Goal: Task Accomplishment & Management: Complete application form

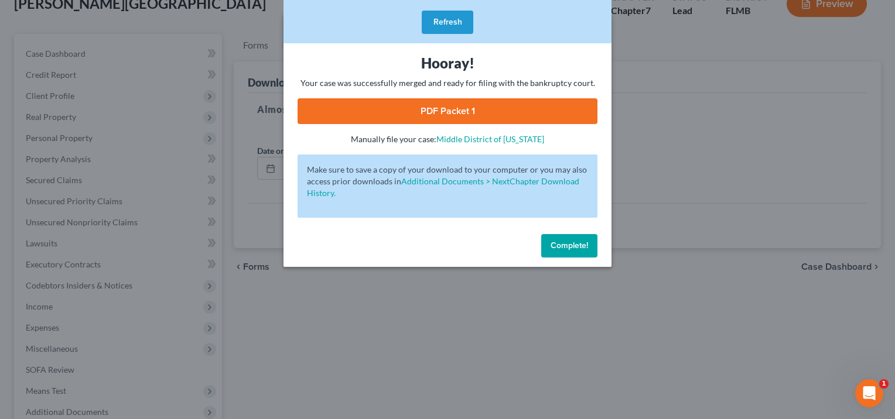
scroll to position [78, 0]
click at [581, 248] on span "Complete!" at bounding box center [569, 246] width 37 height 10
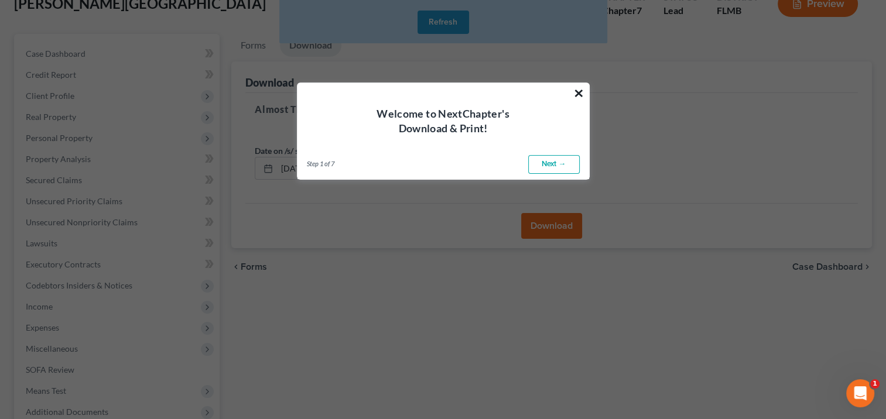
click at [582, 88] on button "×" at bounding box center [578, 93] width 11 height 19
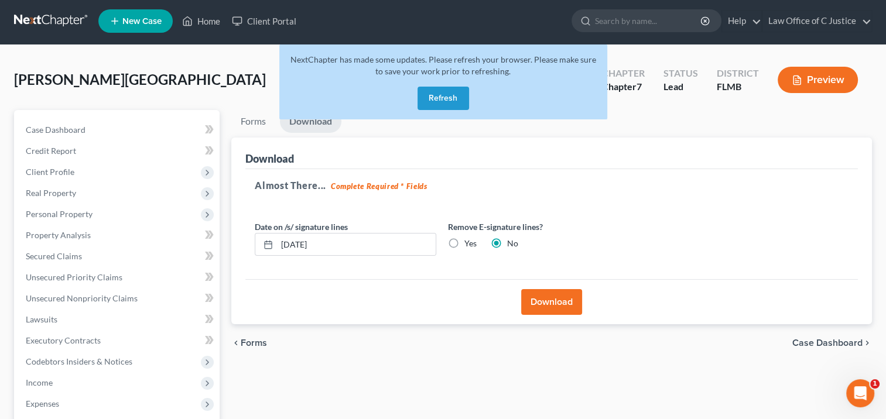
scroll to position [0, 0]
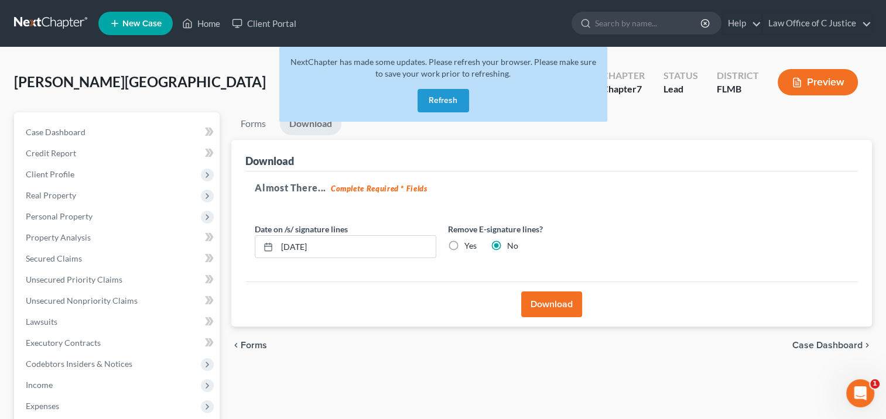
click at [443, 97] on button "Refresh" at bounding box center [444, 100] width 52 height 23
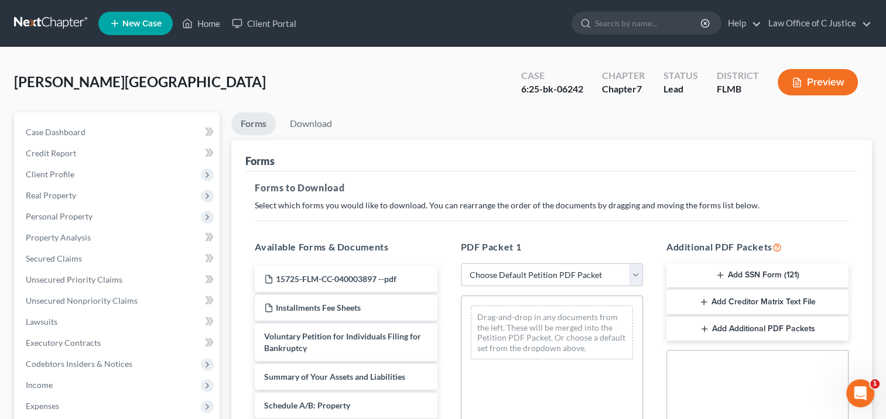
click at [45, 26] on link at bounding box center [51, 23] width 75 height 21
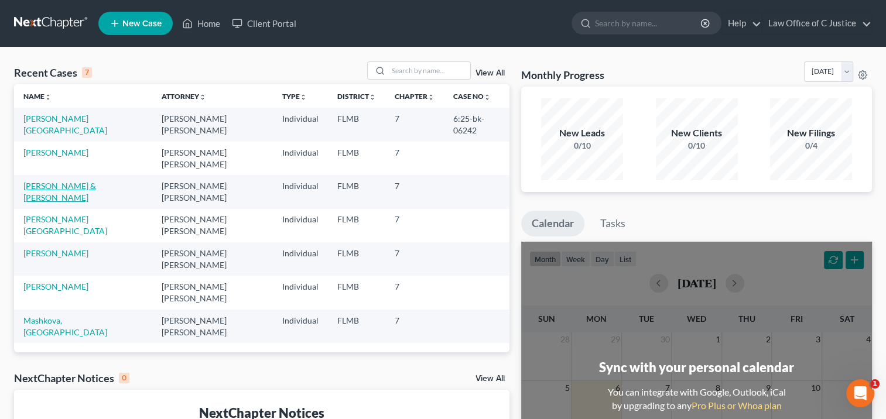
click at [66, 189] on link "[PERSON_NAME] & [PERSON_NAME]" at bounding box center [59, 192] width 73 height 22
select select "3"
select select "1"
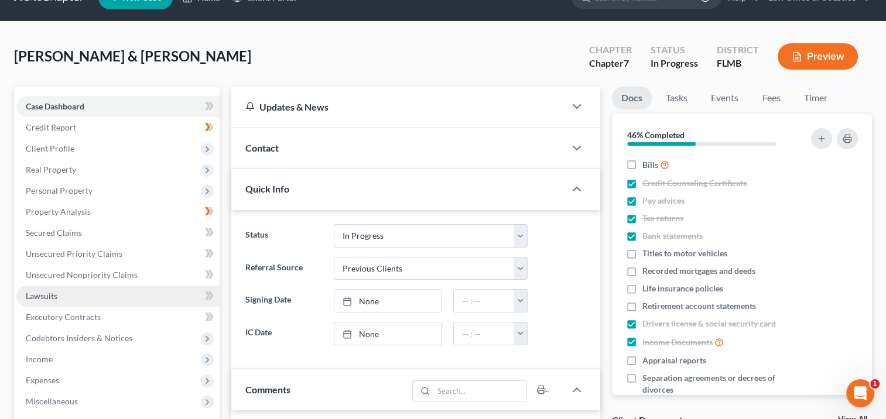
scroll to position [105, 0]
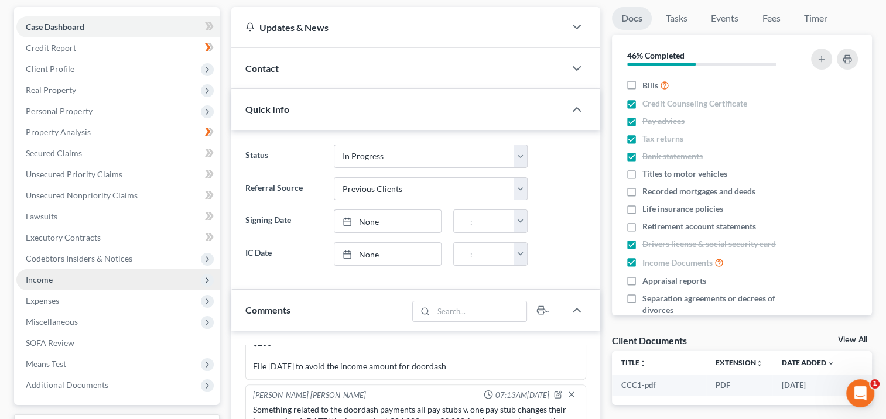
click at [159, 278] on span "Income" at bounding box center [117, 279] width 203 height 21
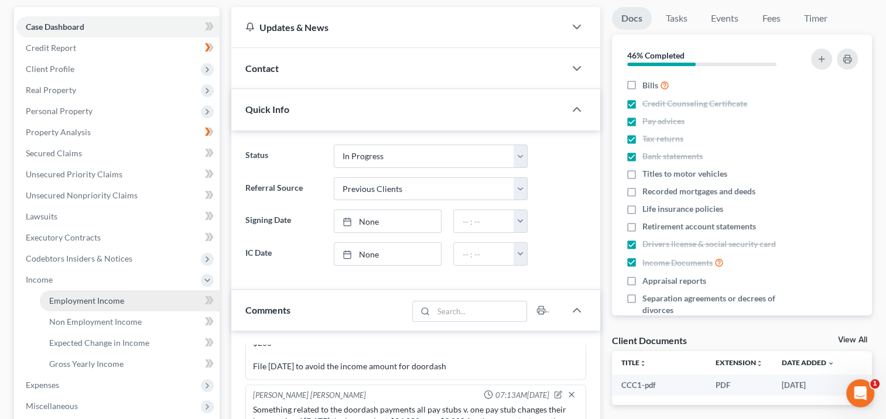
click at [164, 303] on link "Employment Income" at bounding box center [130, 301] width 180 height 21
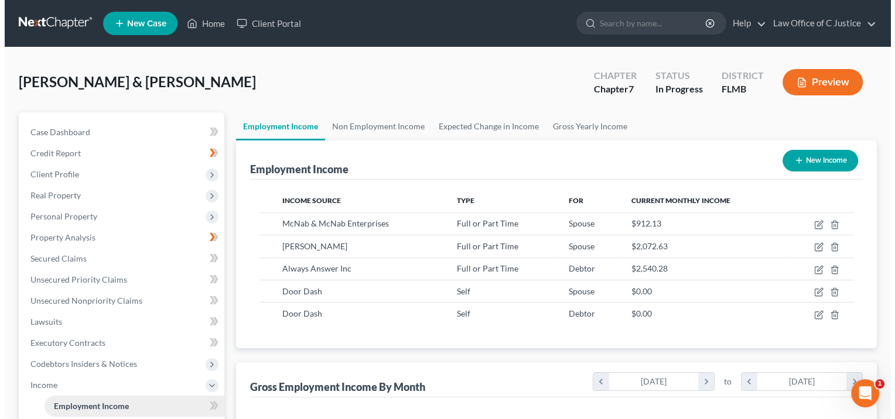
scroll to position [209, 360]
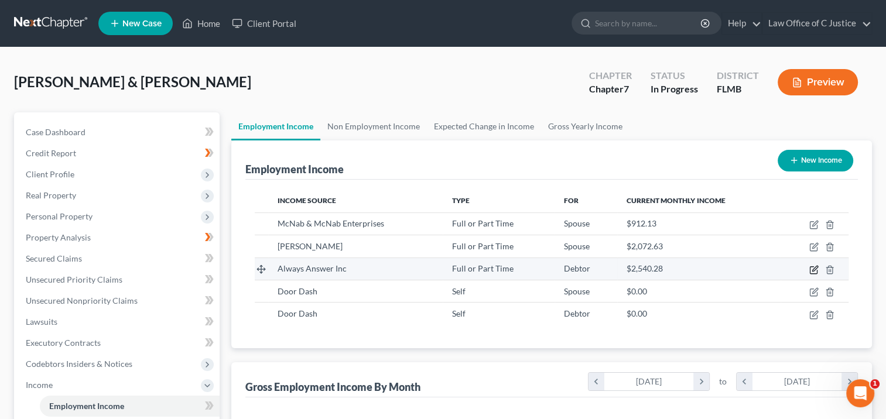
click at [815, 269] on icon "button" at bounding box center [814, 268] width 5 height 5
select select "0"
select select "45"
select select "1"
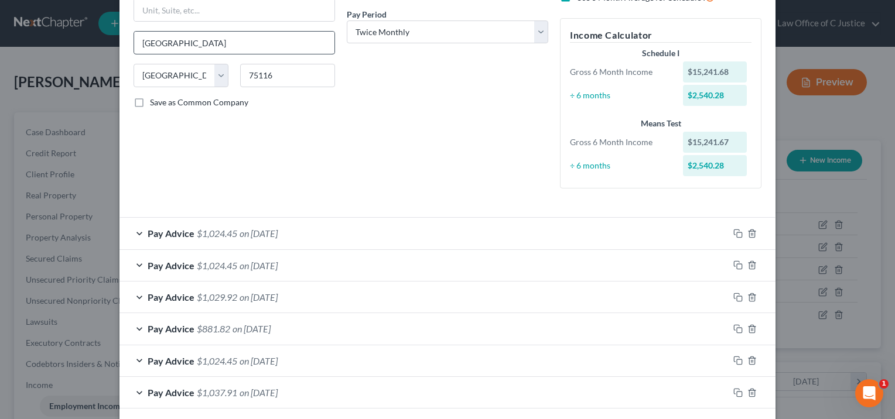
scroll to position [183, 0]
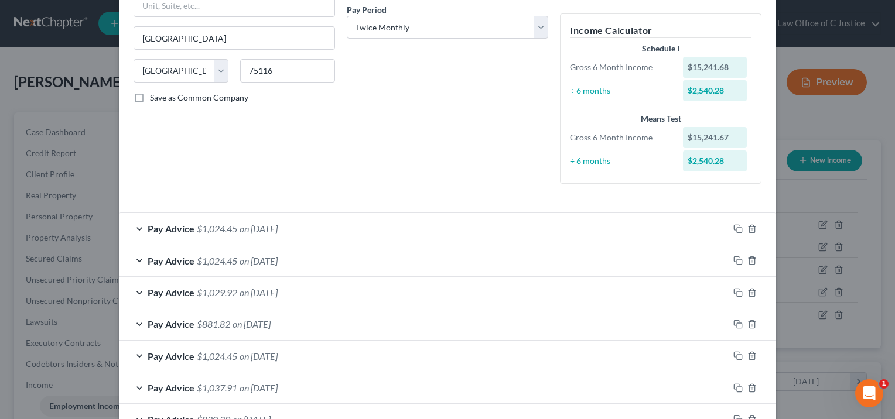
click at [583, 262] on div "Pay Advice $1,024.45 on [DATE]" at bounding box center [423, 260] width 609 height 31
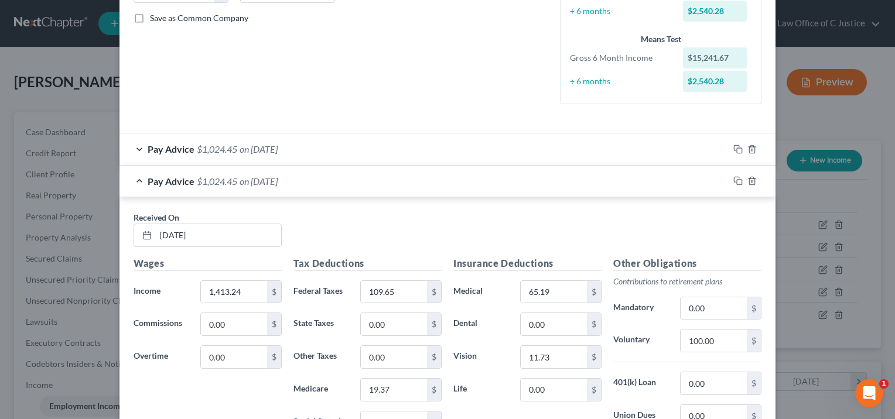
scroll to position [286, 0]
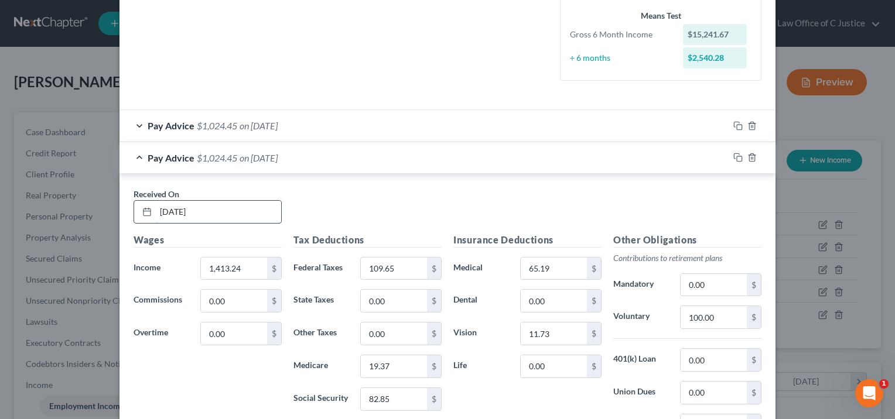
click at [176, 216] on input "[DATE]" at bounding box center [218, 212] width 125 height 22
type input "[DATE]"
click at [230, 265] on input "1,413.24" at bounding box center [234, 269] width 66 height 22
type input "1,411.09"
click at [380, 276] on input "109.65" at bounding box center [394, 269] width 66 height 22
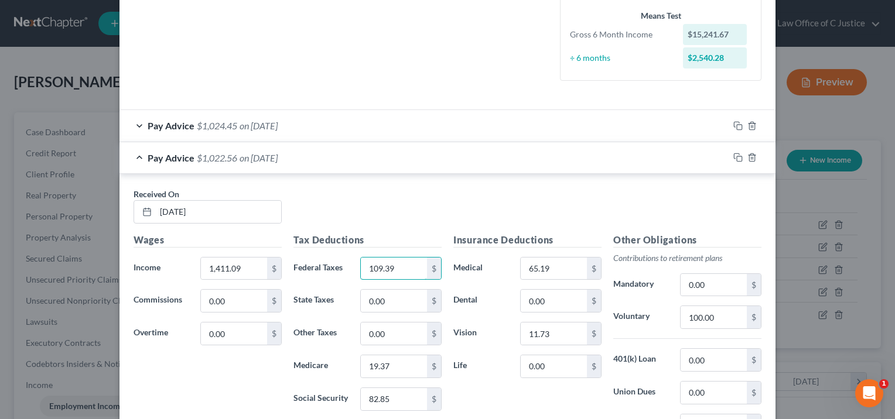
type input "109.39"
click at [387, 403] on input "82.85" at bounding box center [394, 399] width 66 height 22
type input "82.72"
click at [397, 366] on input "19.37" at bounding box center [394, 367] width 66 height 22
type input "19.35"
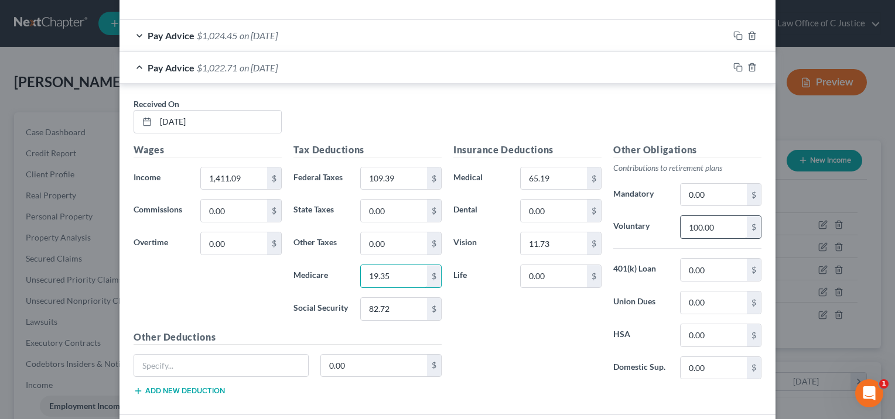
scroll to position [375, 0]
click at [620, 66] on div "Pay Advice $1,022.71 on [DATE]" at bounding box center [423, 68] width 609 height 31
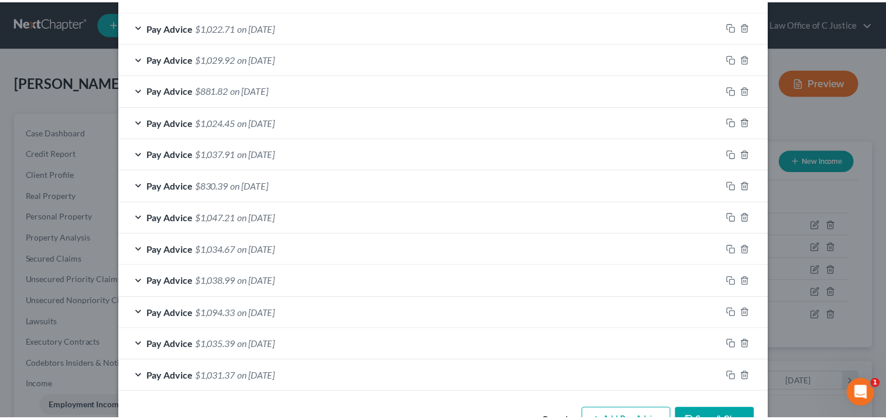
scroll to position [452, 0]
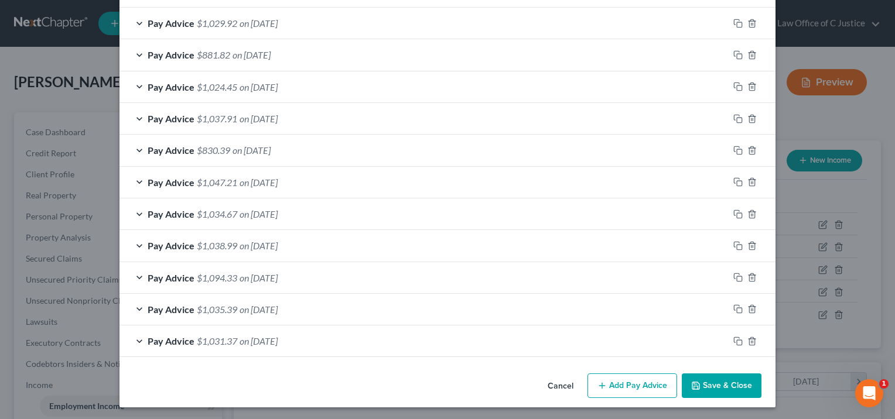
click at [717, 380] on button "Save & Close" at bounding box center [722, 386] width 80 height 25
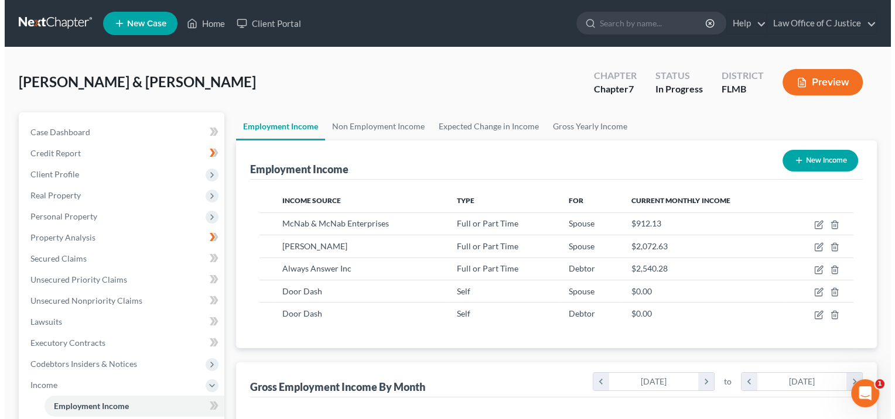
scroll to position [585562, 585411]
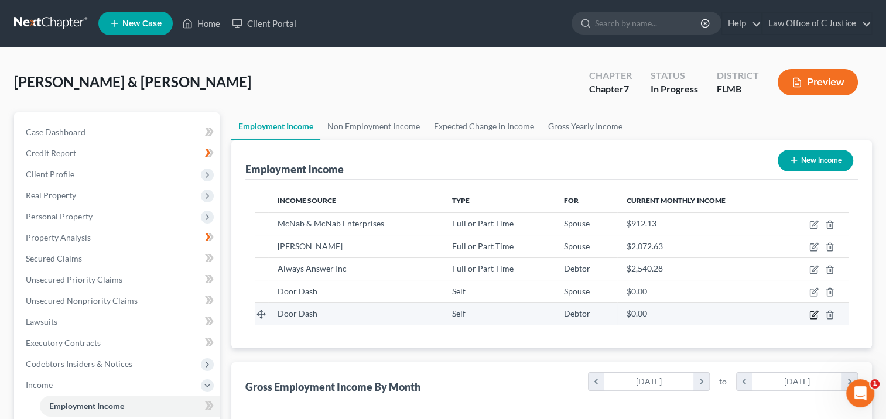
click at [818, 312] on icon "button" at bounding box center [814, 313] width 5 height 5
select select "1"
select select "0"
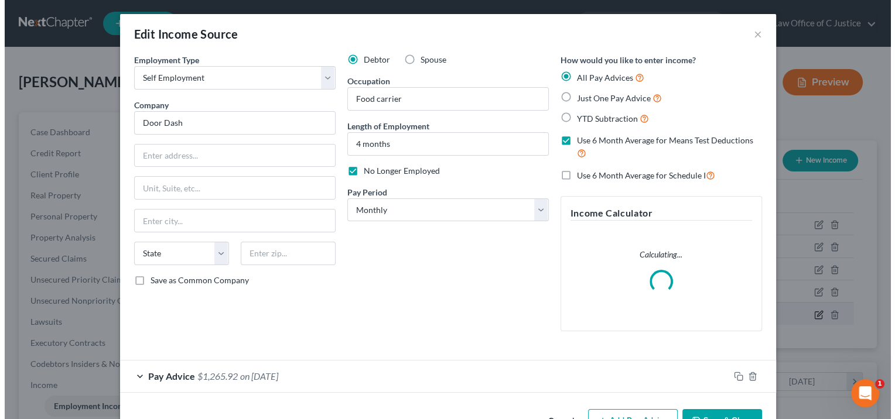
scroll to position [209, 363]
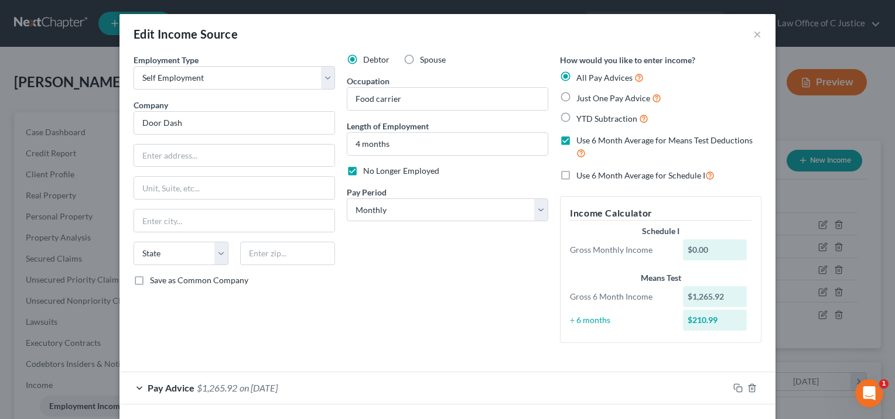
click at [401, 288] on div "Debtor Spouse Occupation Food carrier Length of Employment 4 months No Longer E…" at bounding box center [447, 203] width 213 height 299
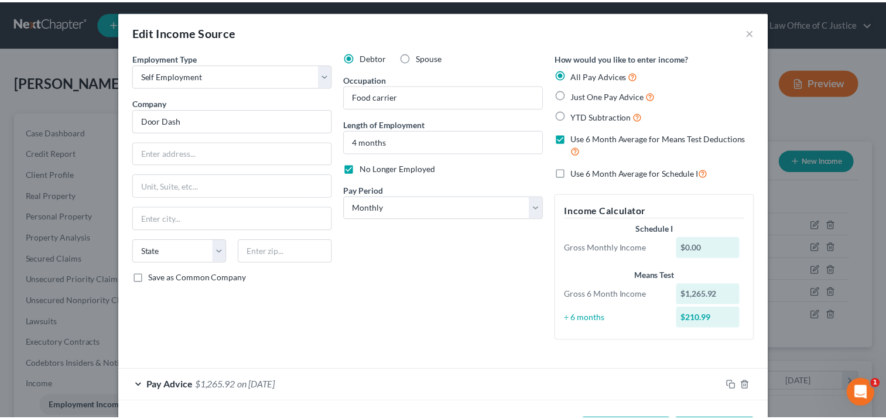
scroll to position [0, 0]
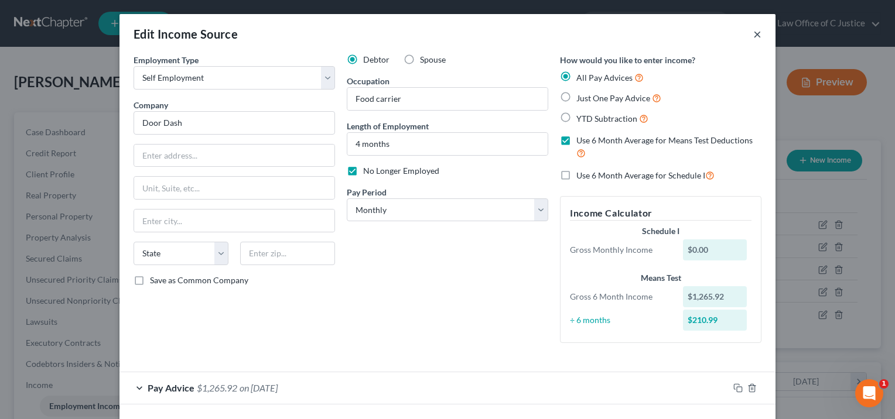
click at [753, 39] on button "×" at bounding box center [757, 34] width 8 height 14
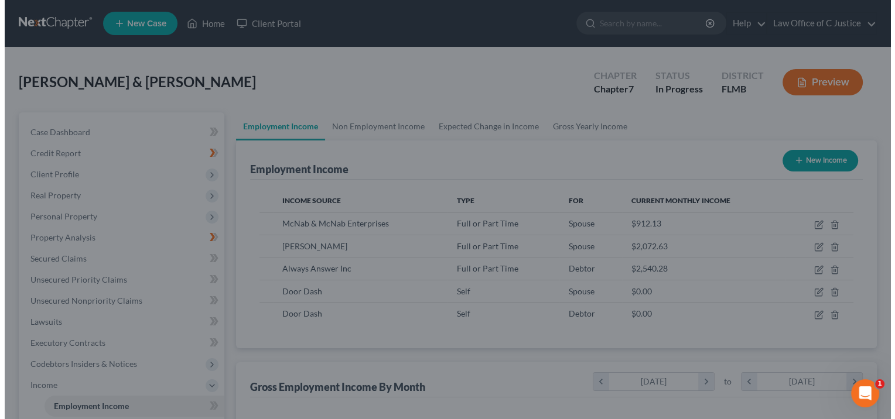
scroll to position [585562, 585411]
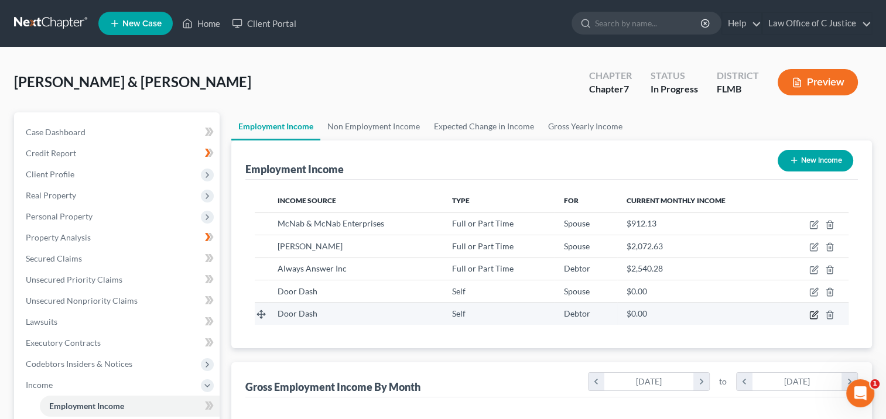
click at [814, 312] on icon "button" at bounding box center [814, 313] width 5 height 5
select select "1"
select select "0"
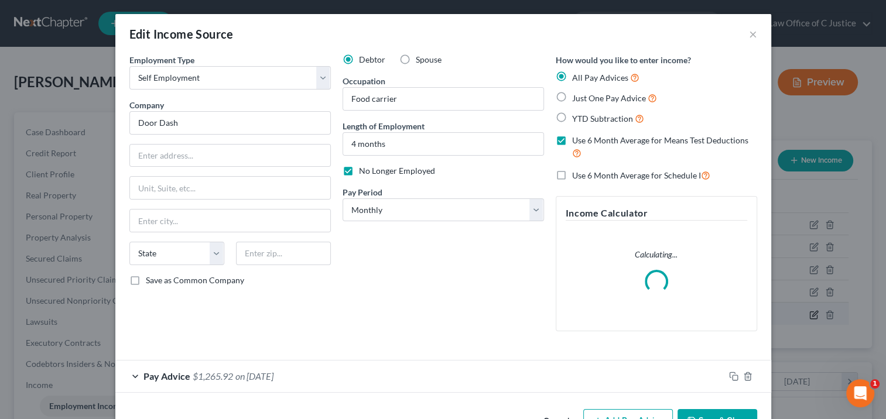
scroll to position [209, 363]
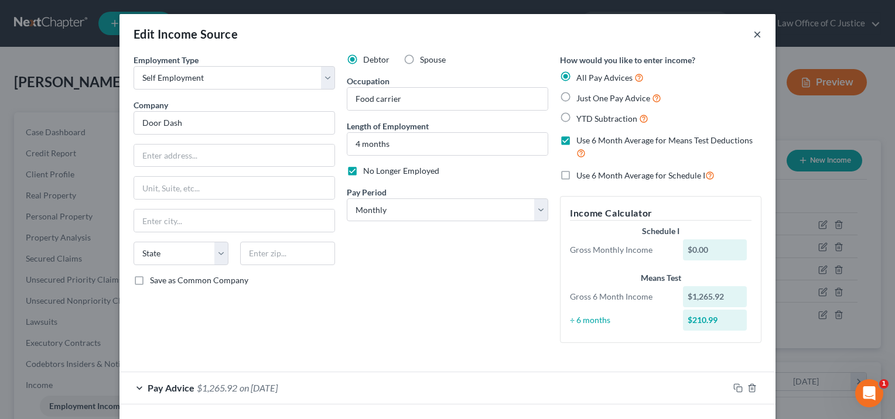
click at [753, 41] on button "×" at bounding box center [757, 34] width 8 height 14
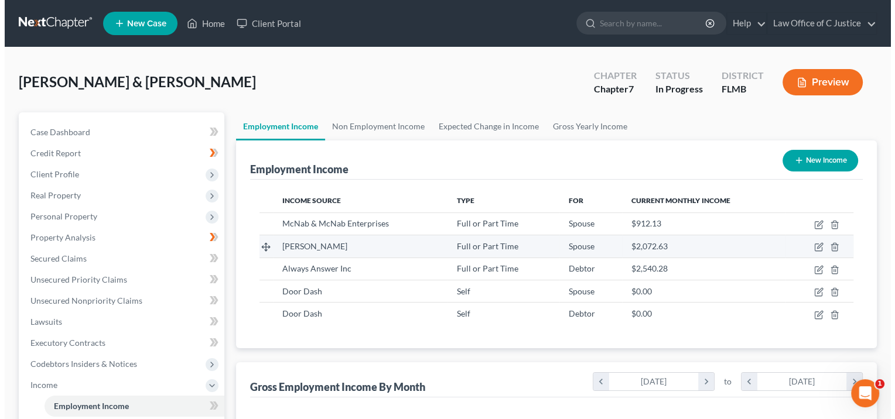
scroll to position [585562, 585411]
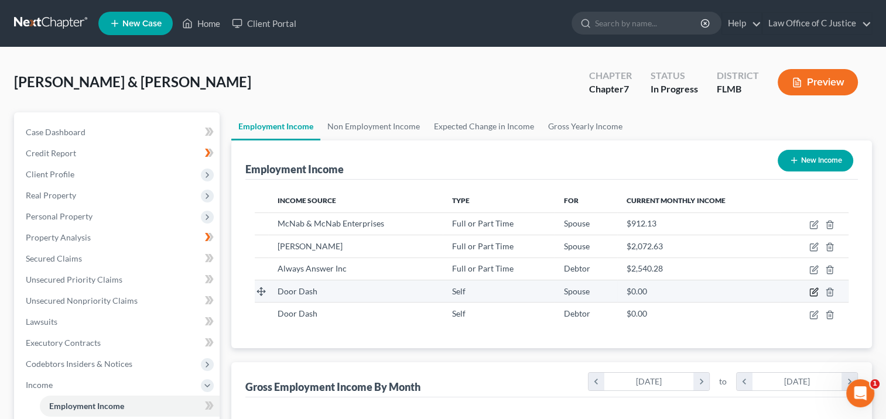
click at [812, 290] on icon "button" at bounding box center [814, 292] width 9 height 9
select select "1"
select select "0"
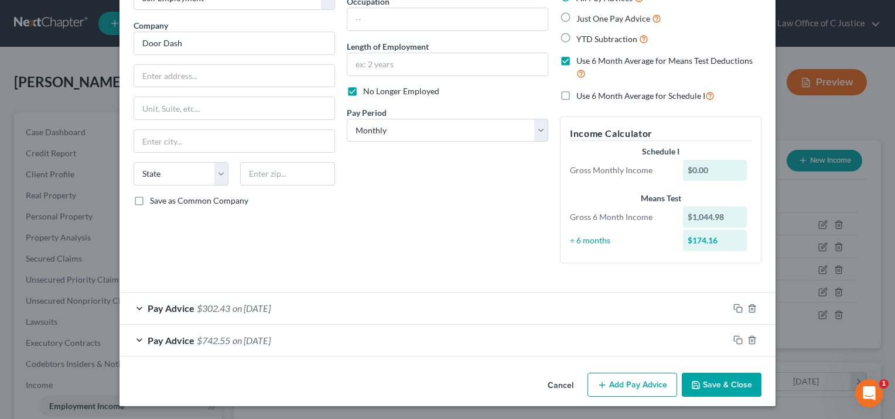
scroll to position [80, 0]
click at [749, 337] on polyline "button" at bounding box center [752, 337] width 7 height 0
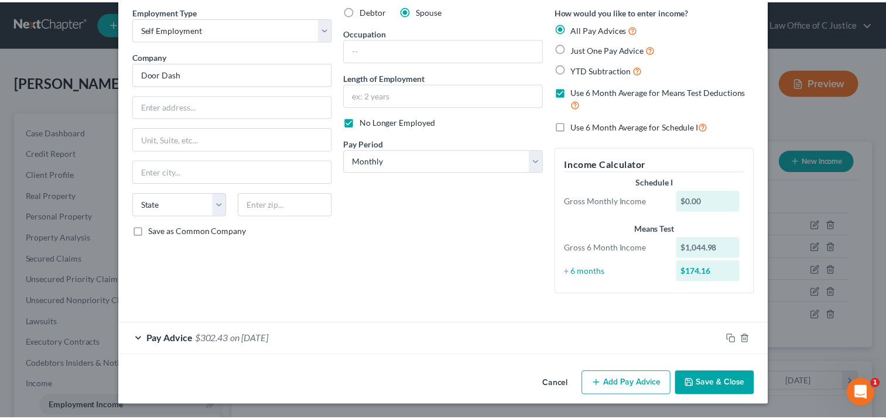
scroll to position [49, 0]
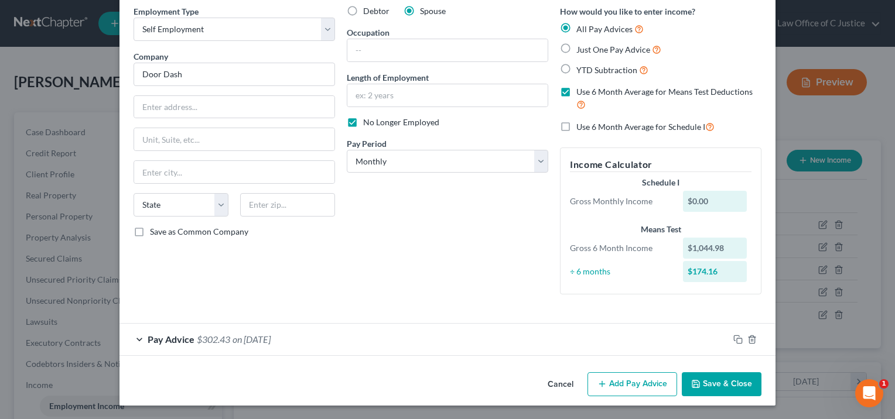
click at [722, 389] on button "Save & Close" at bounding box center [722, 385] width 80 height 25
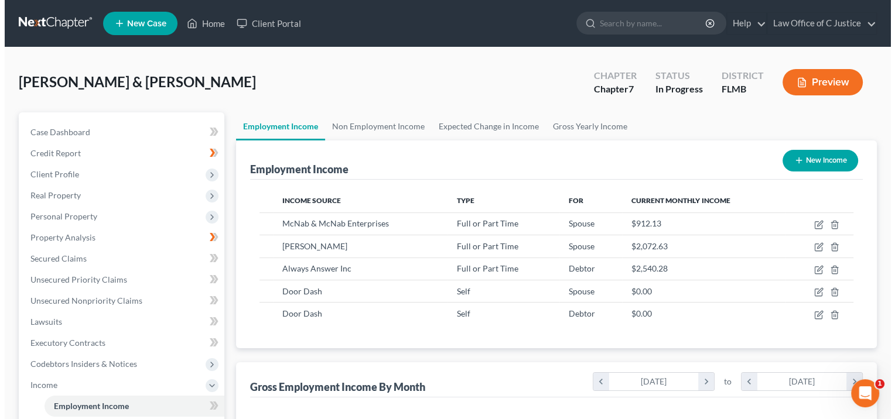
scroll to position [585562, 585411]
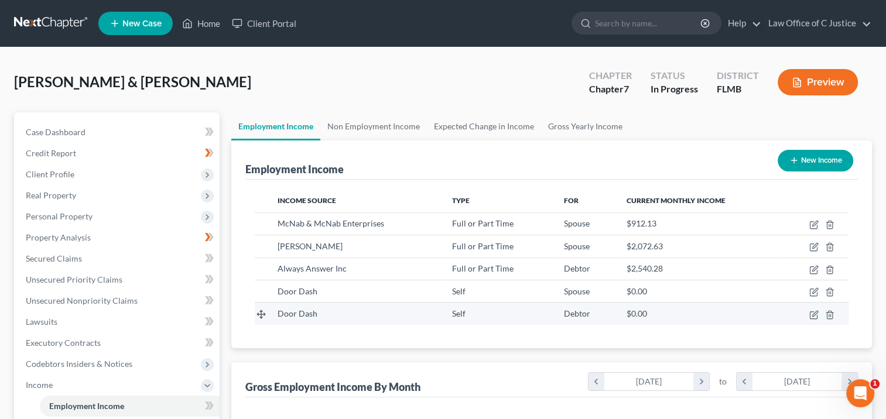
click at [801, 315] on td at bounding box center [815, 314] width 68 height 22
click at [817, 312] on icon "button" at bounding box center [814, 313] width 5 height 5
select select "1"
select select "0"
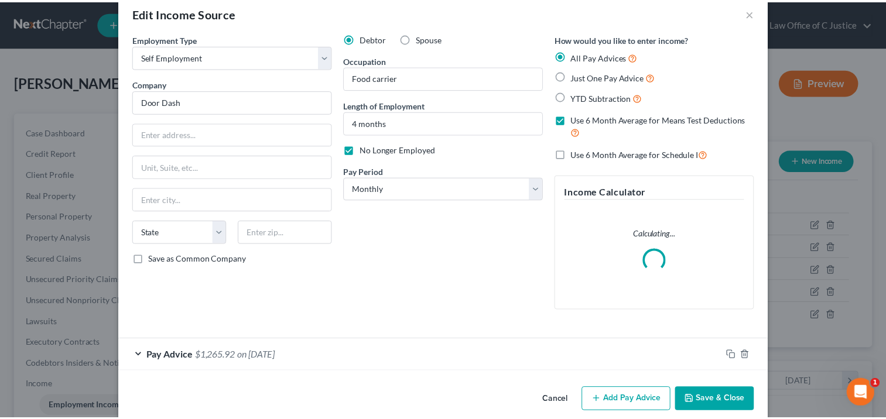
scroll to position [37, 0]
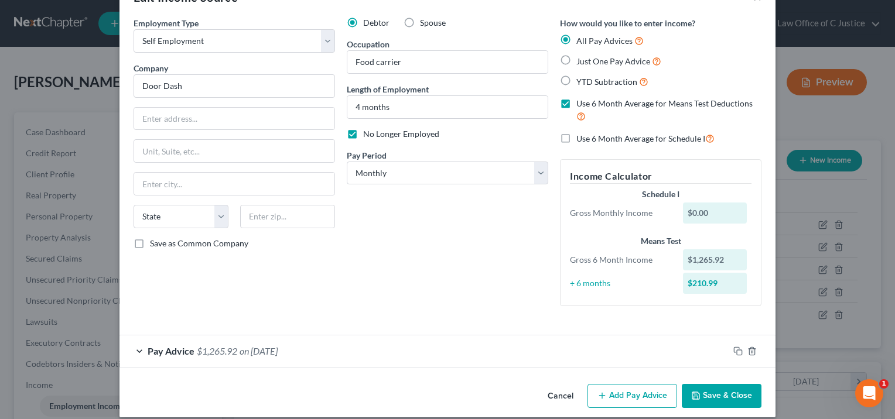
click at [561, 392] on button "Cancel" at bounding box center [560, 396] width 45 height 23
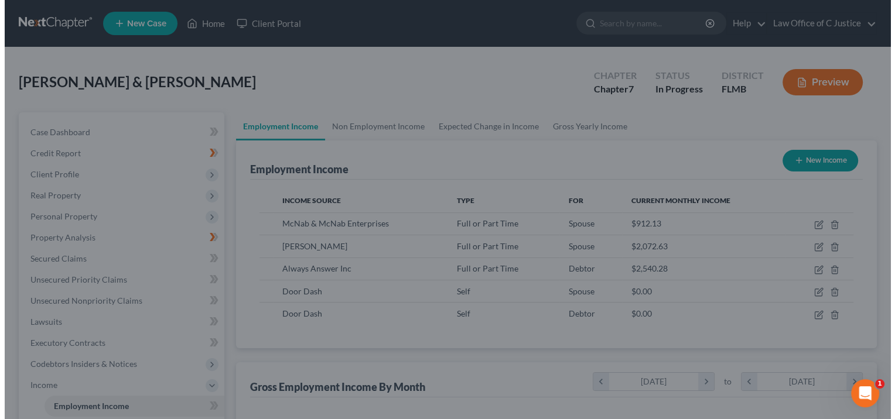
scroll to position [585562, 585411]
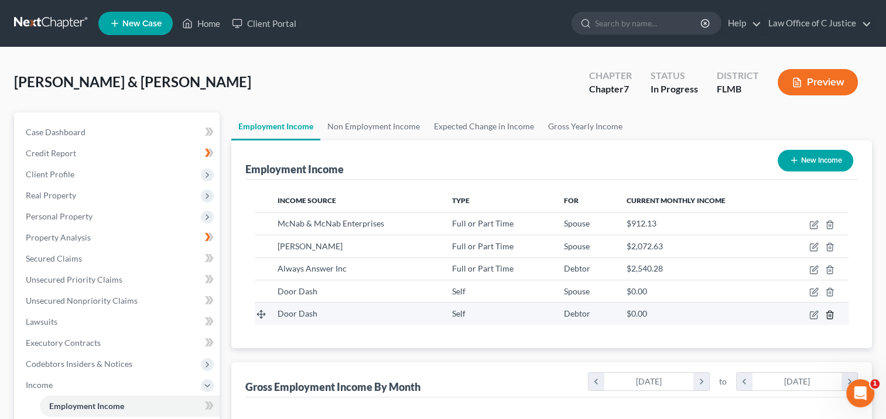
click at [828, 316] on icon "button" at bounding box center [829, 314] width 9 height 9
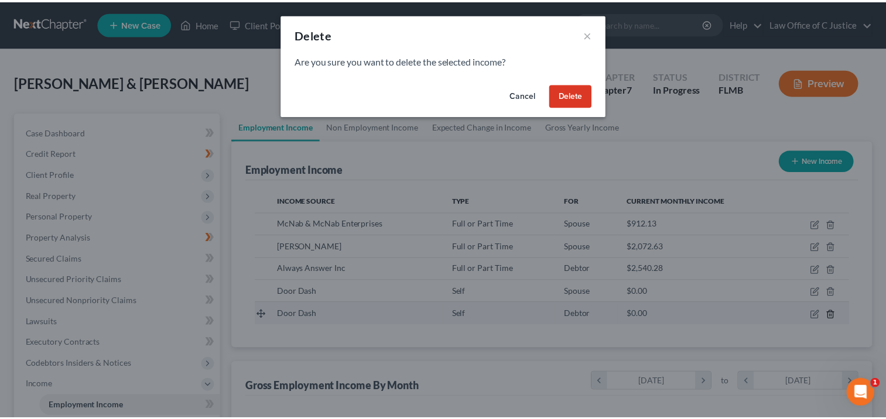
scroll to position [209, 363]
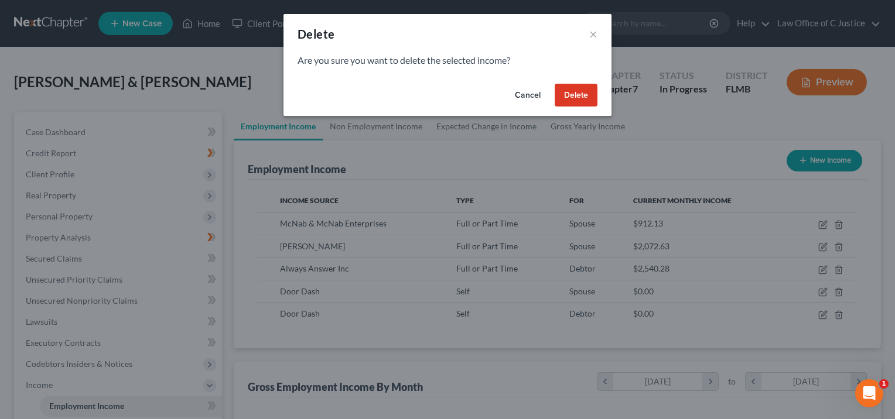
click at [586, 92] on button "Delete" at bounding box center [576, 95] width 43 height 23
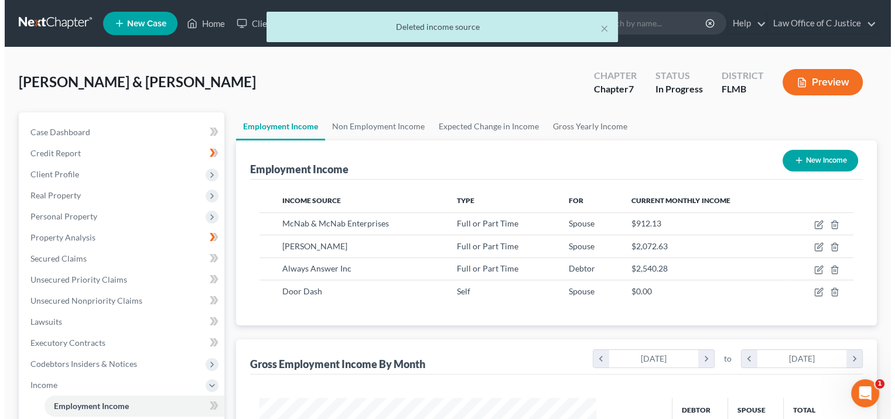
scroll to position [585562, 585411]
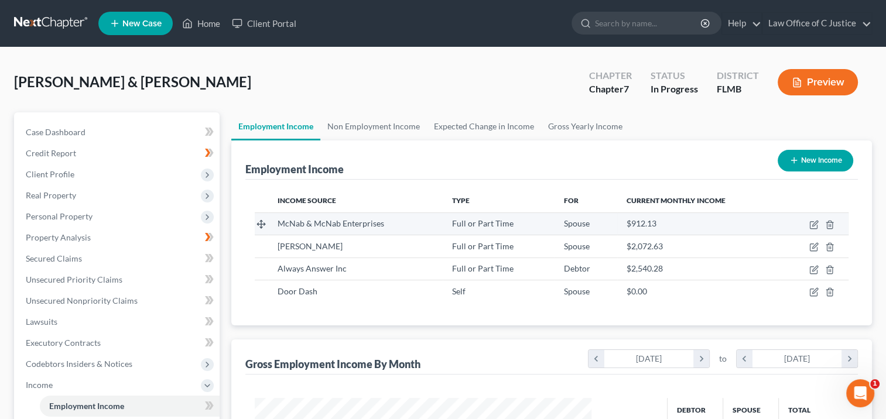
click at [528, 228] on div "Full or Part Time" at bounding box center [498, 224] width 93 height 12
click at [812, 225] on icon "button" at bounding box center [814, 223] width 5 height 5
select select "0"
select select "9"
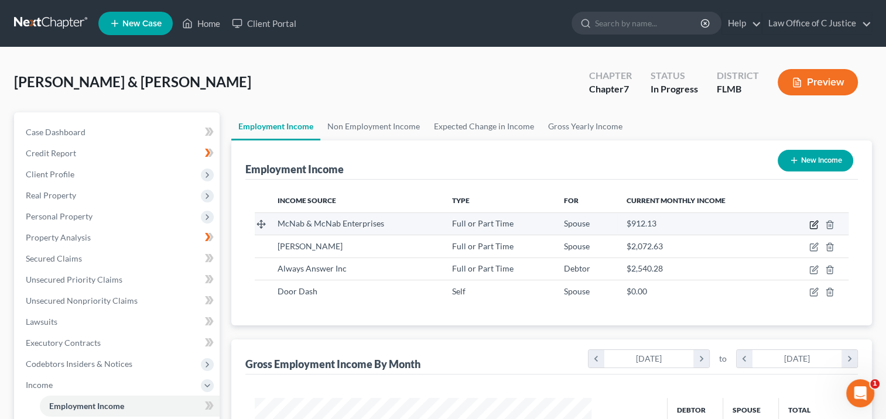
select select "1"
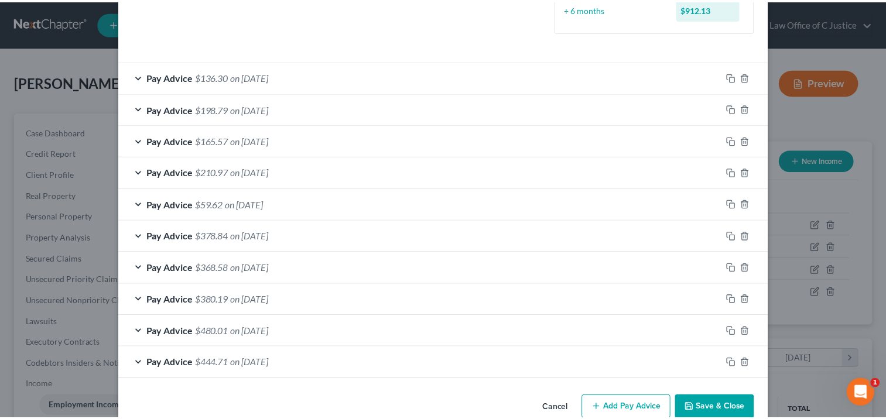
scroll to position [357, 0]
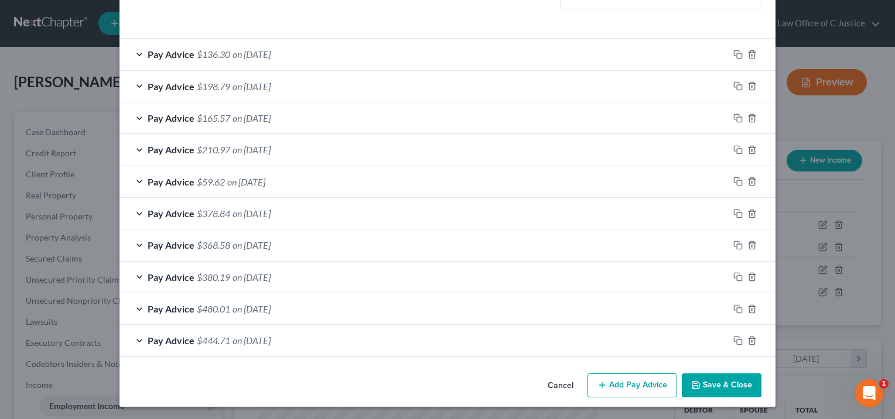
click at [724, 380] on button "Save & Close" at bounding box center [722, 386] width 80 height 25
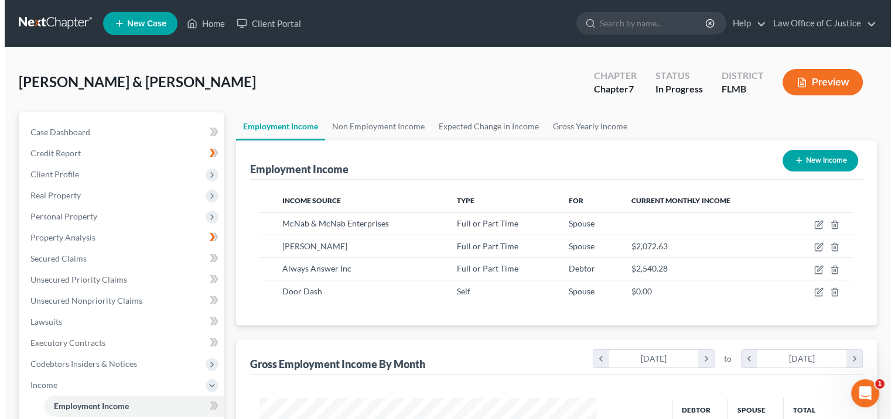
scroll to position [585562, 585411]
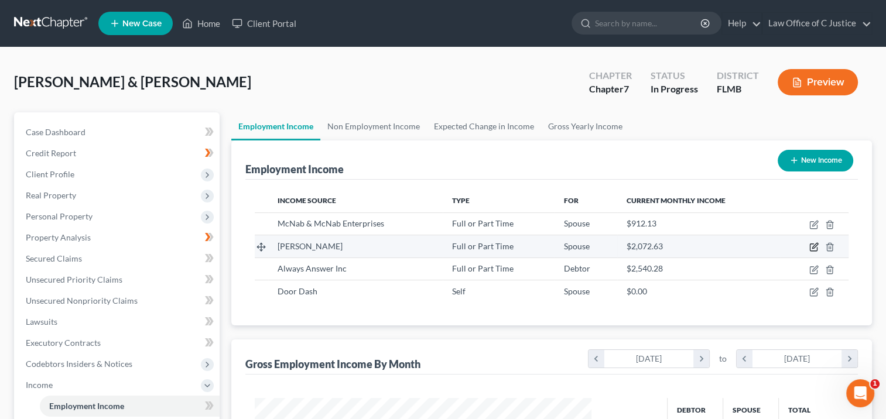
click at [814, 248] on icon "button" at bounding box center [814, 247] width 9 height 9
select select "0"
select select "9"
select select "1"
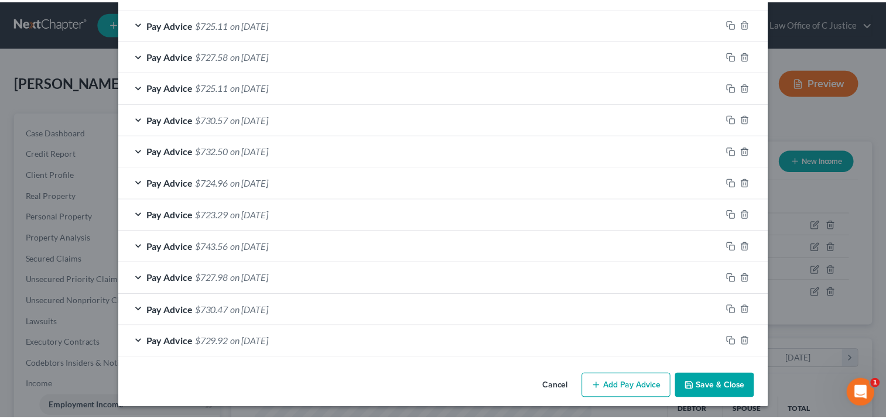
scroll to position [421, 0]
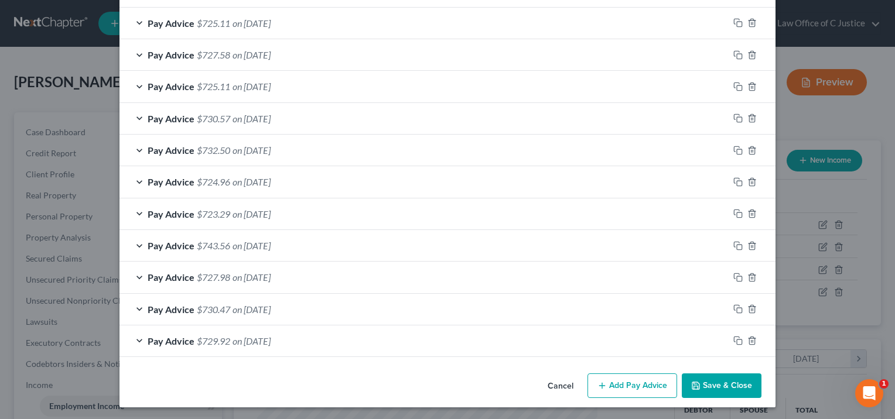
click at [710, 385] on button "Save & Close" at bounding box center [722, 386] width 80 height 25
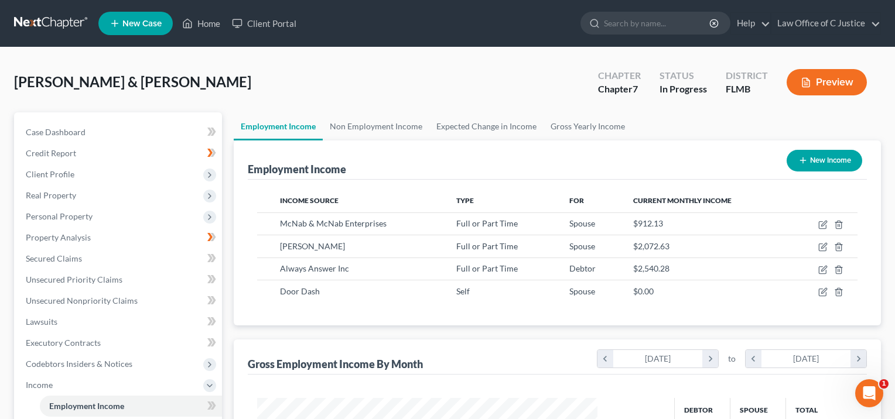
scroll to position [585562, 585411]
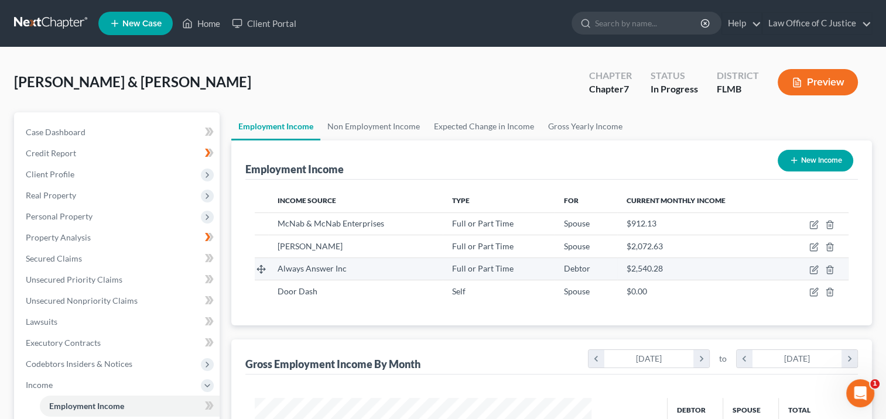
click at [815, 274] on td at bounding box center [815, 269] width 68 height 22
click at [815, 269] on icon "button" at bounding box center [814, 269] width 9 height 9
select select "0"
select select "45"
select select "1"
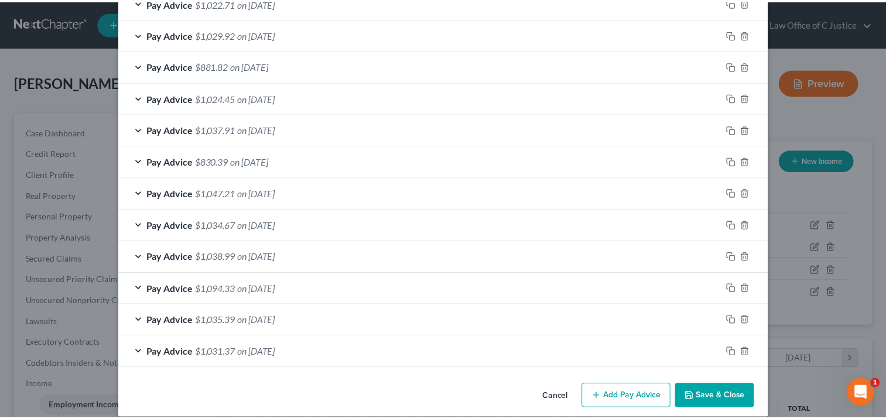
scroll to position [452, 0]
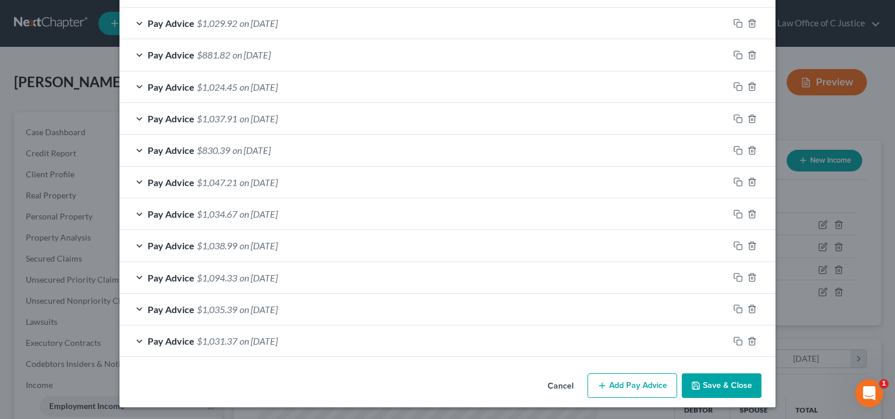
click at [718, 381] on button "Save & Close" at bounding box center [722, 386] width 80 height 25
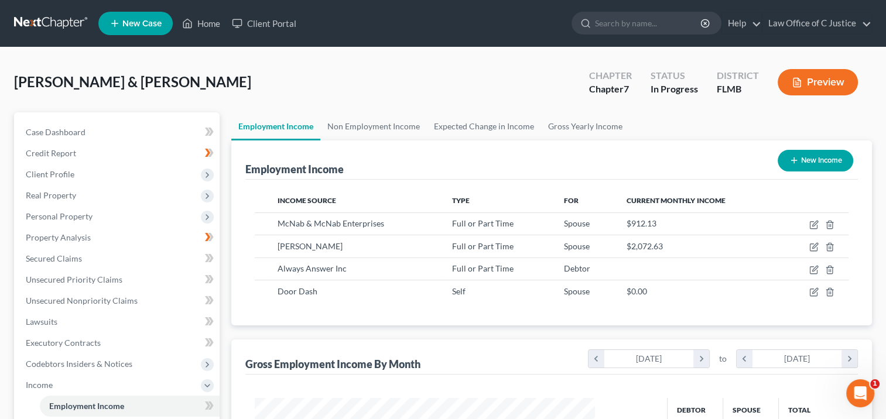
scroll to position [585562, 585411]
click at [152, 166] on span "Client Profile" at bounding box center [117, 174] width 203 height 21
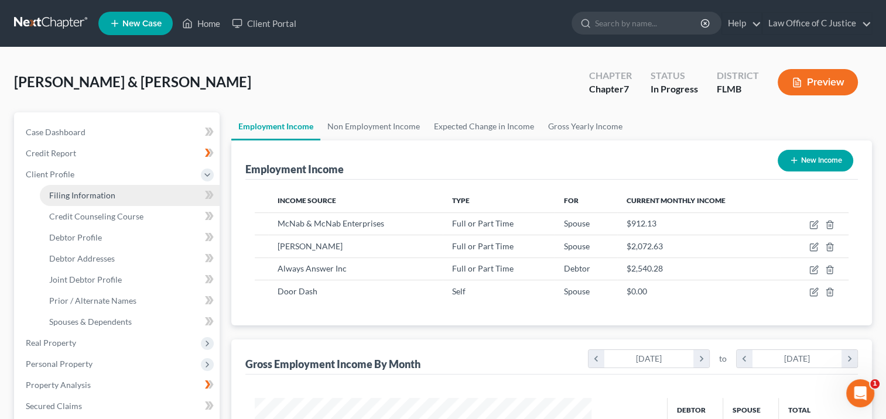
click at [152, 197] on link "Filing Information" at bounding box center [130, 195] width 180 height 21
select select "1"
select select "0"
select select "15"
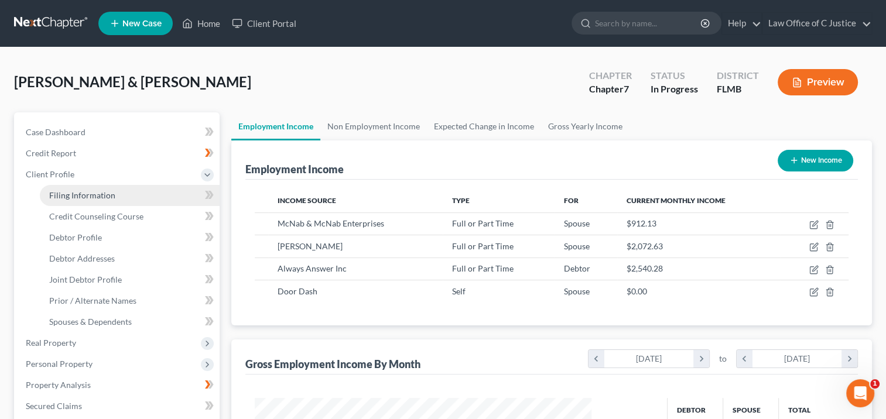
select select "0"
select select "9"
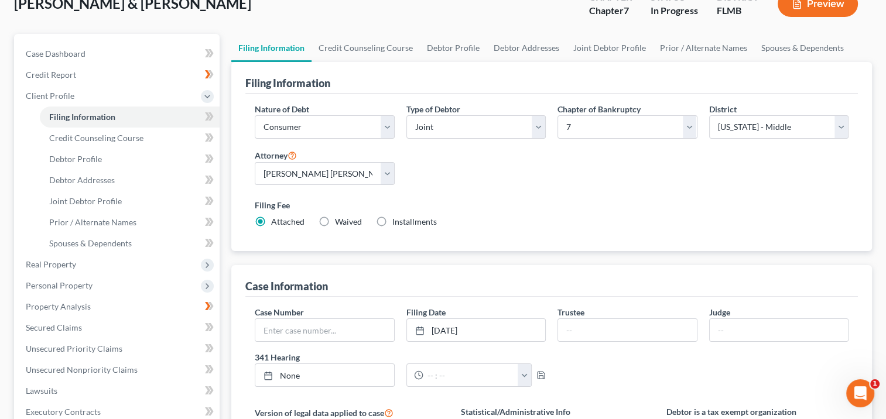
scroll to position [91, 0]
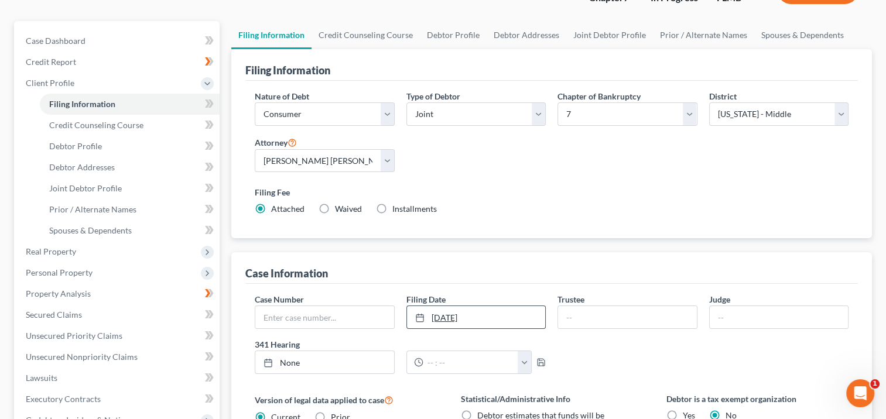
click at [476, 313] on link "[DATE]" at bounding box center [476, 317] width 138 height 22
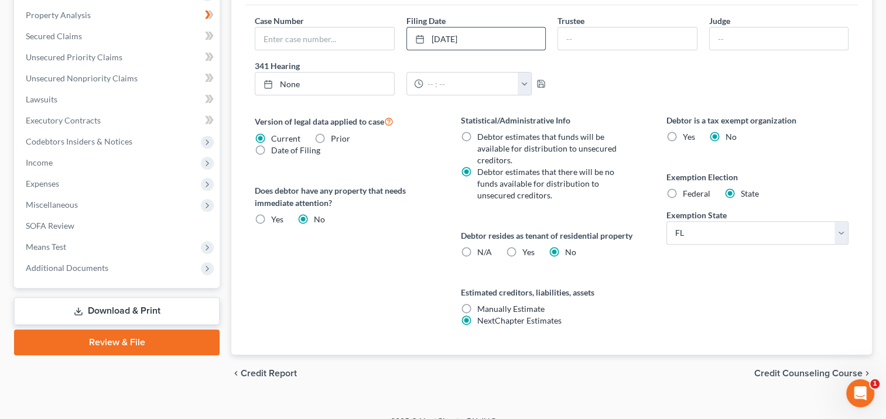
scroll to position [386, 0]
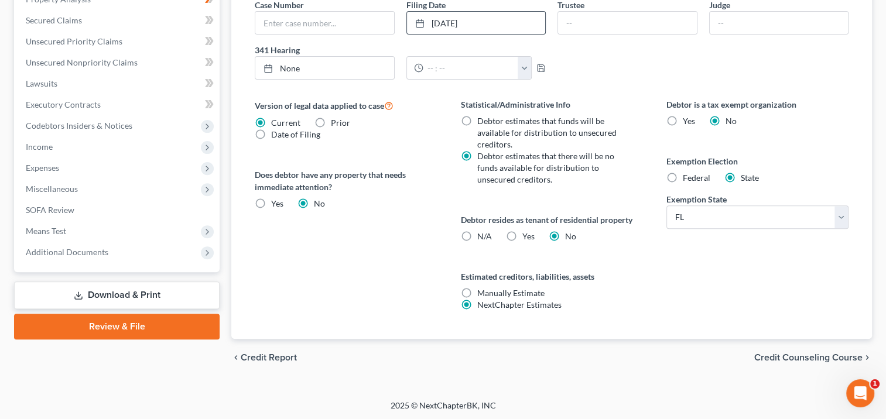
click at [780, 353] on span "Credit Counseling Course" at bounding box center [808, 357] width 108 height 9
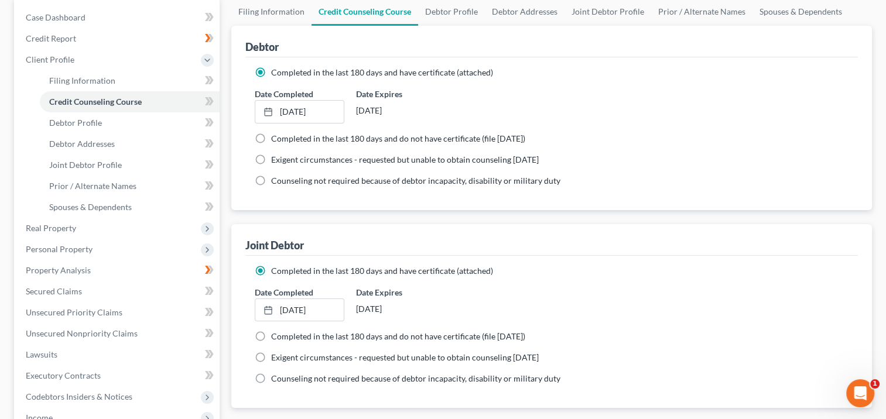
scroll to position [173, 0]
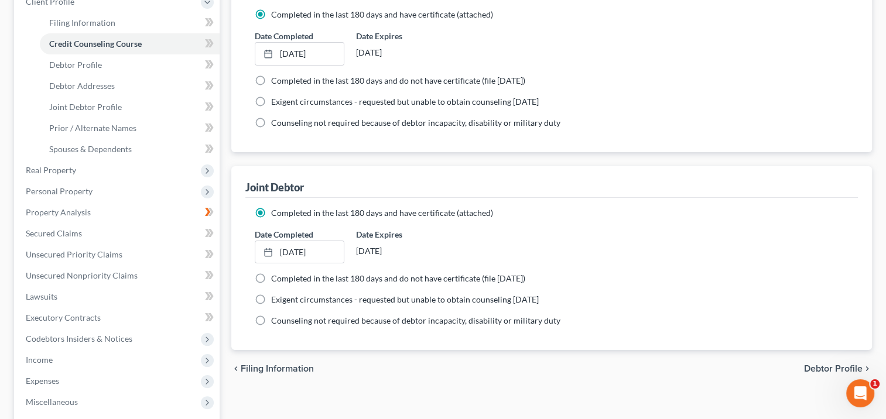
click at [829, 366] on span "Debtor Profile" at bounding box center [833, 368] width 59 height 9
select select "1"
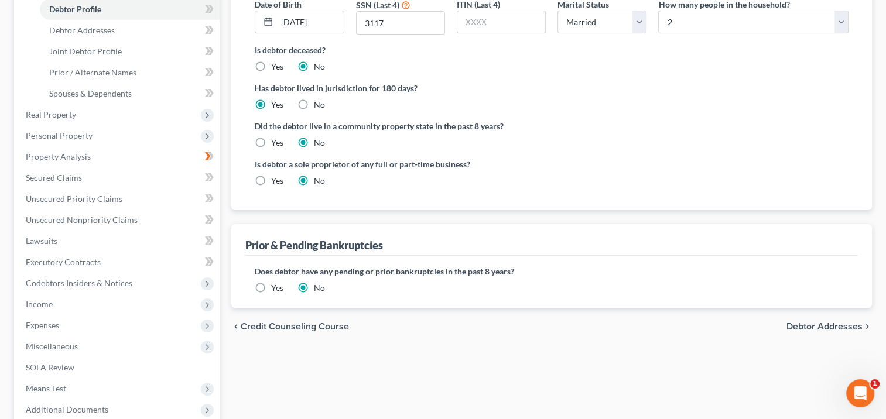
scroll to position [253, 0]
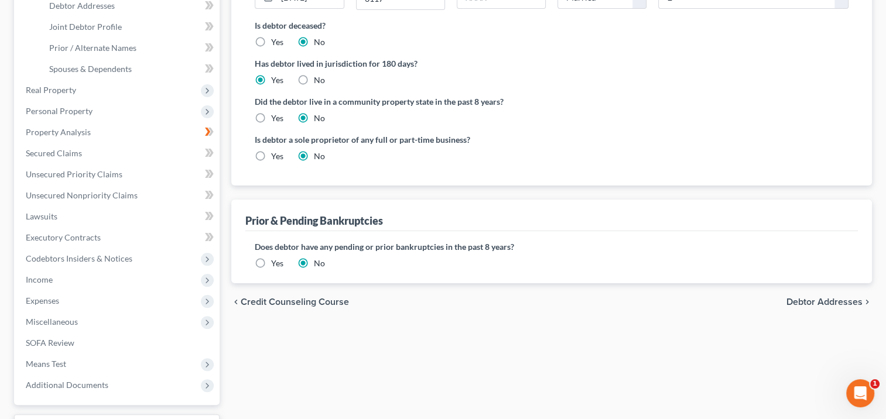
click at [820, 298] on span "Debtor Addresses" at bounding box center [825, 302] width 76 height 9
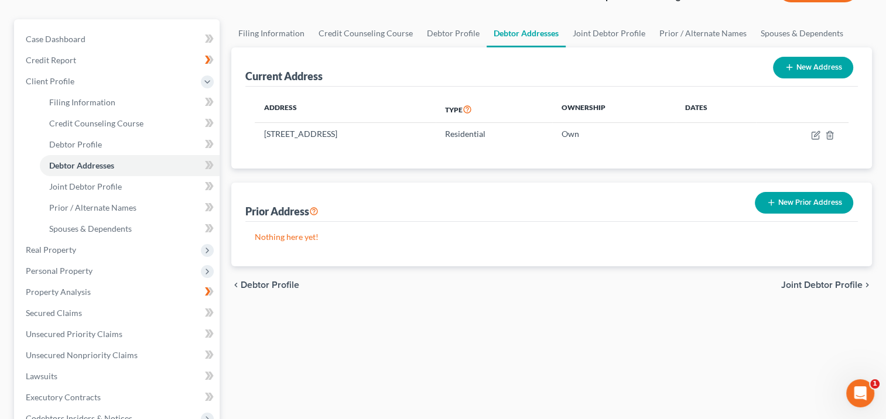
scroll to position [100, 0]
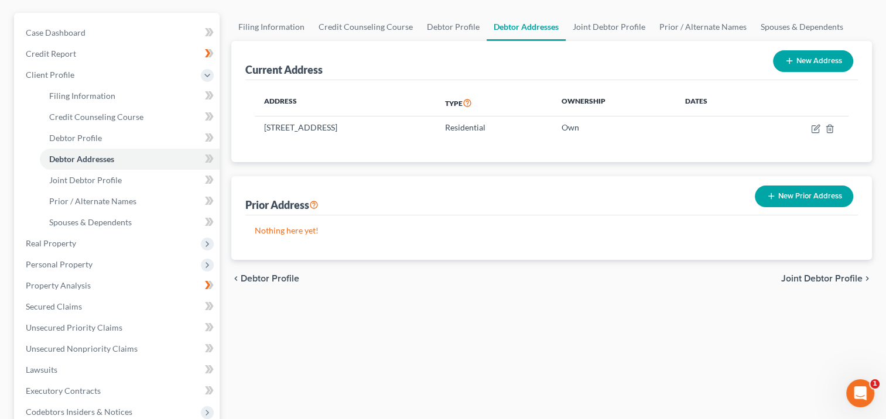
click at [825, 274] on span "Joint Debtor Profile" at bounding box center [821, 278] width 81 height 9
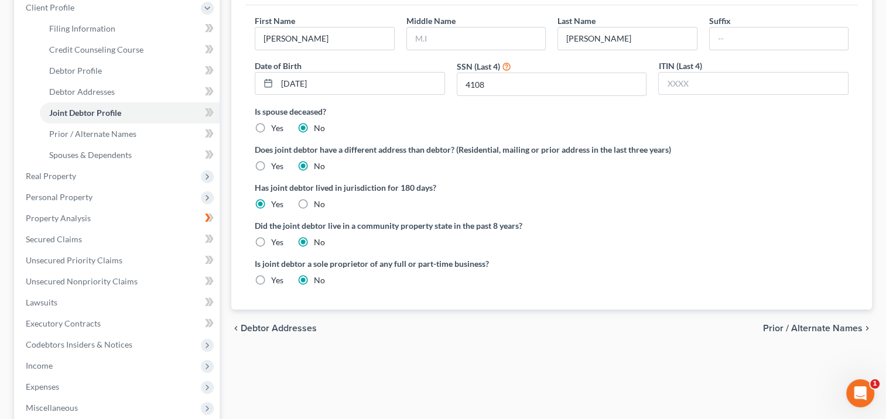
scroll to position [173, 0]
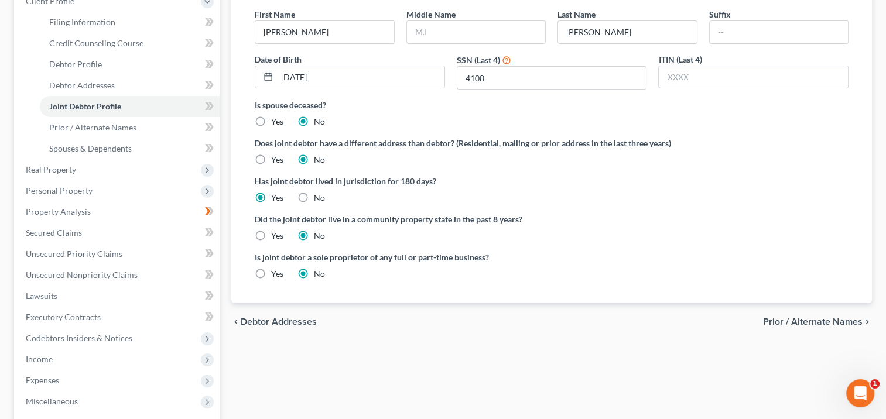
click at [825, 321] on span "Prior / Alternate Names" at bounding box center [813, 321] width 100 height 9
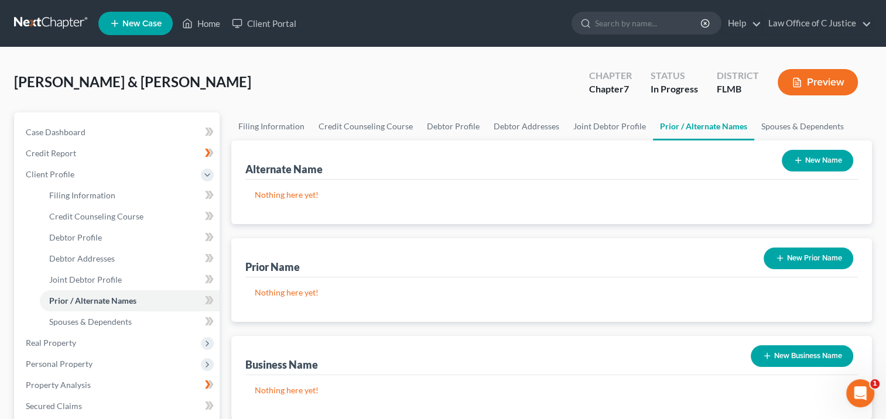
click at [832, 161] on button "New Name" at bounding box center [817, 161] width 71 height 22
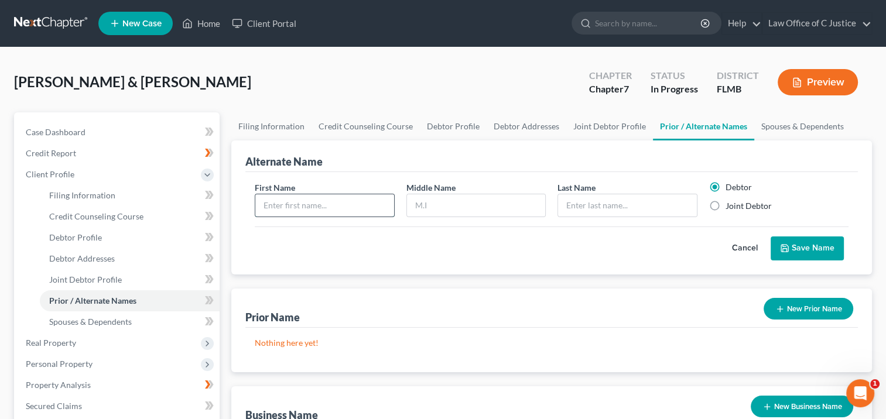
click at [368, 211] on input "text" at bounding box center [324, 205] width 138 height 22
type input "[PERSON_NAME]"
click at [812, 255] on button "Save Name" at bounding box center [807, 249] width 73 height 25
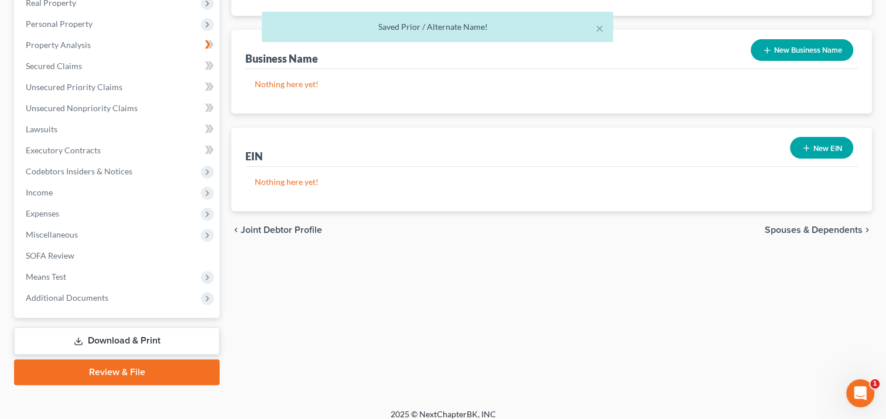
scroll to position [343, 0]
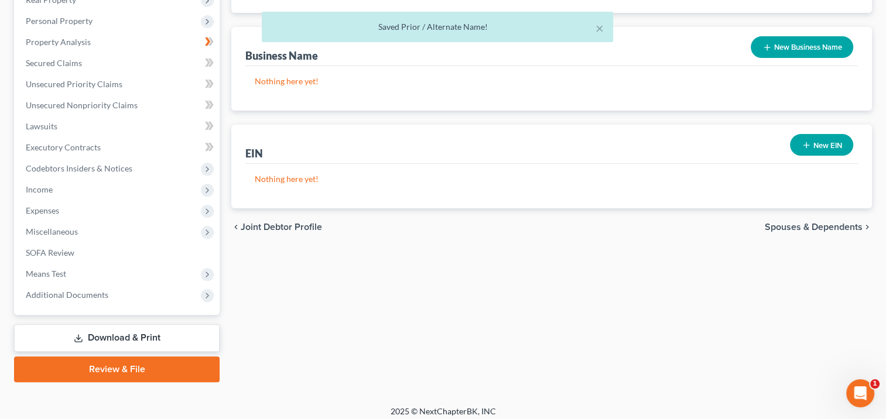
drag, startPoint x: 813, startPoint y: 248, endPoint x: 816, endPoint y: 231, distance: 17.2
click at [815, 243] on div "Filing Information Credit Counseling Course Debtor Profile Debtor Addresses Joi…" at bounding box center [552, 75] width 653 height 613
click at [822, 228] on span "Spouses & Dependents" at bounding box center [814, 227] width 98 height 9
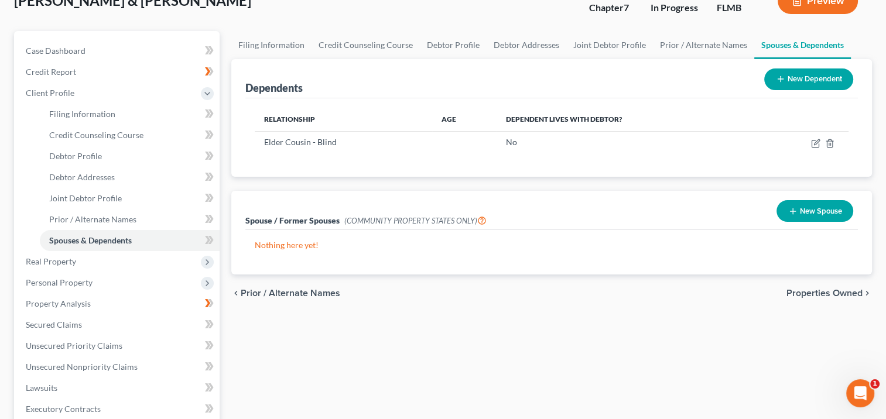
scroll to position [84, 0]
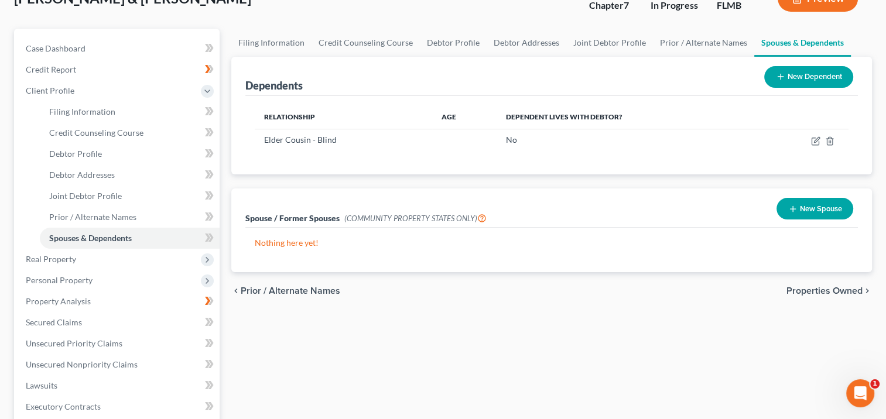
click at [815, 288] on span "Properties Owned" at bounding box center [825, 290] width 76 height 9
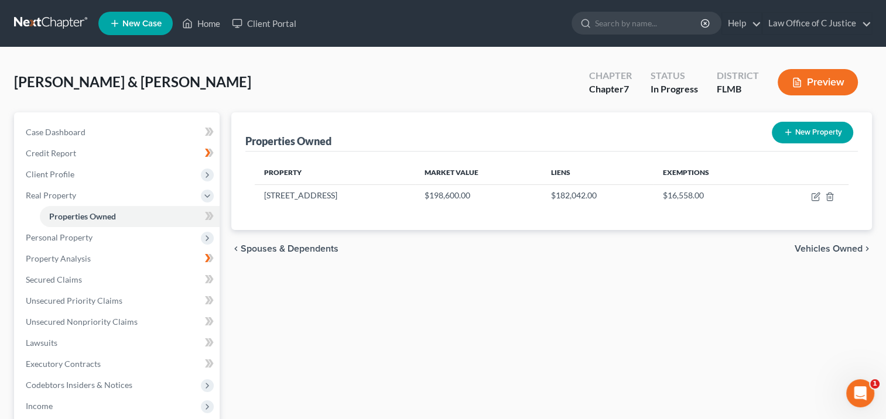
click at [839, 245] on span "Vehicles Owned" at bounding box center [829, 248] width 68 height 9
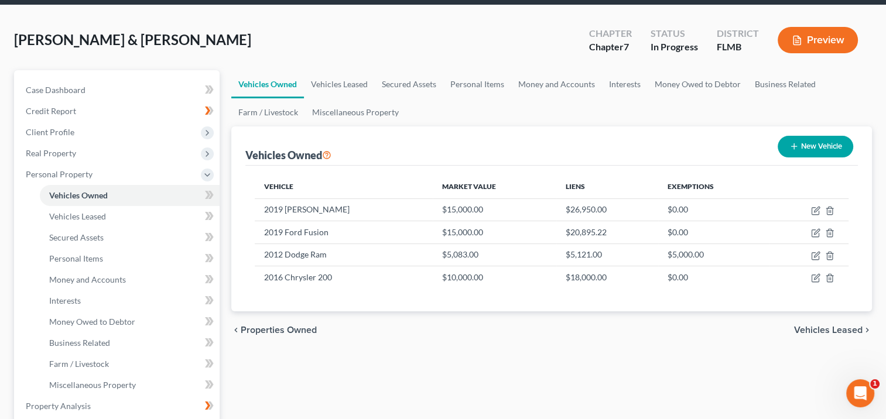
scroll to position [66, 0]
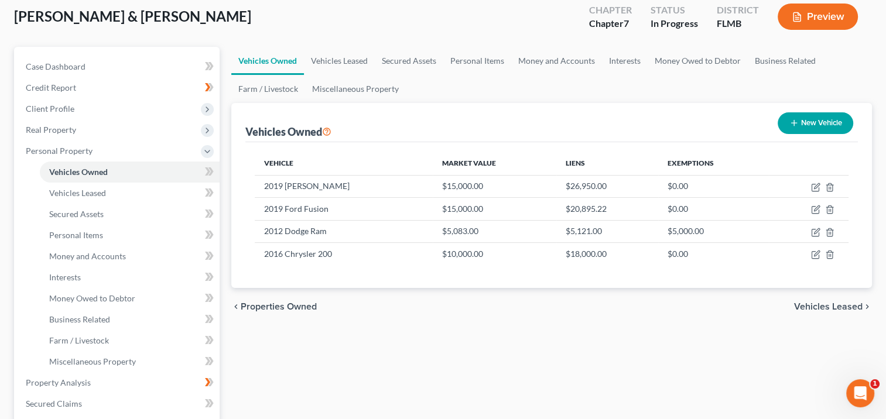
click at [834, 302] on span "Vehicles Leased" at bounding box center [828, 306] width 69 height 9
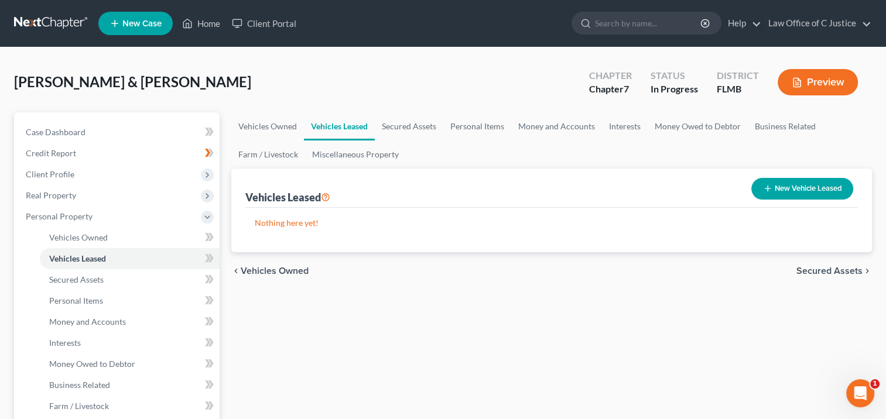
click at [835, 268] on span "Secured Assets" at bounding box center [830, 271] width 66 height 9
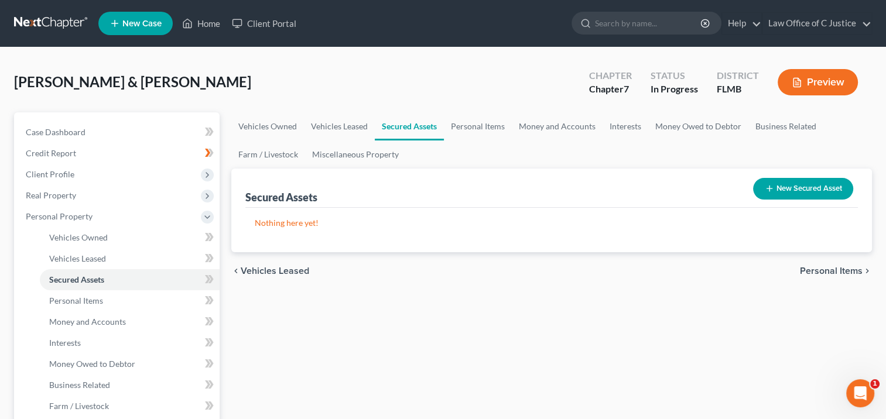
click at [835, 268] on span "Personal Items" at bounding box center [831, 271] width 63 height 9
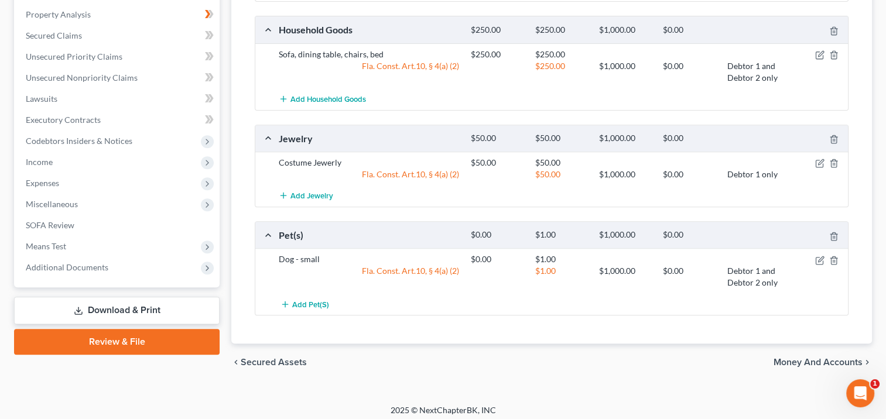
scroll to position [438, 0]
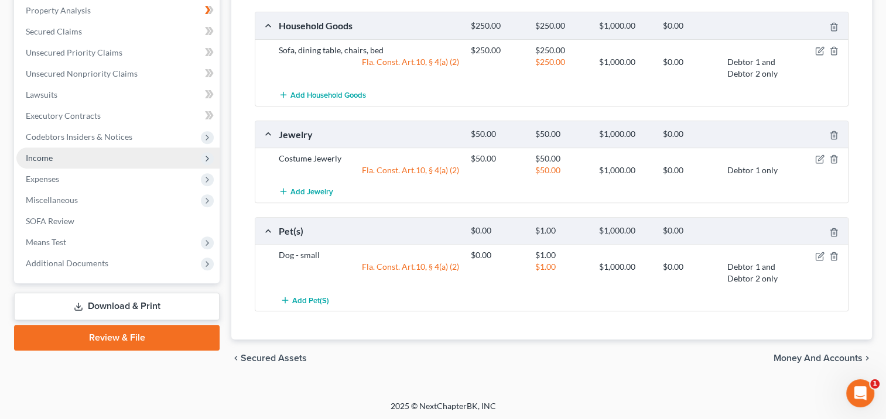
click at [173, 159] on span "Income" at bounding box center [117, 158] width 203 height 21
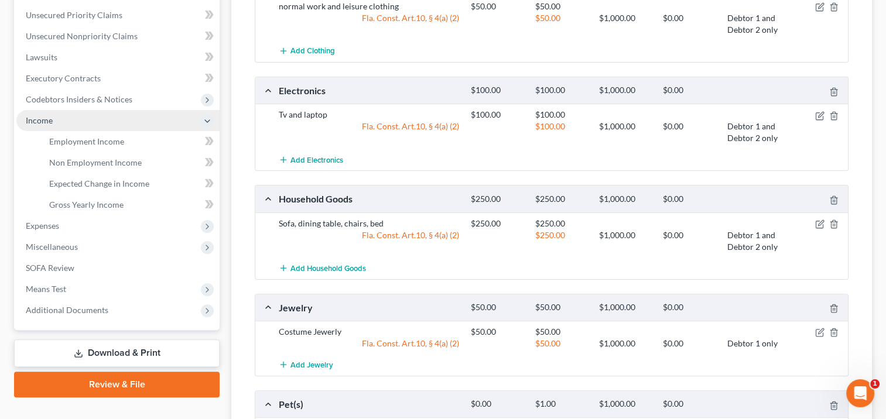
scroll to position [227, 0]
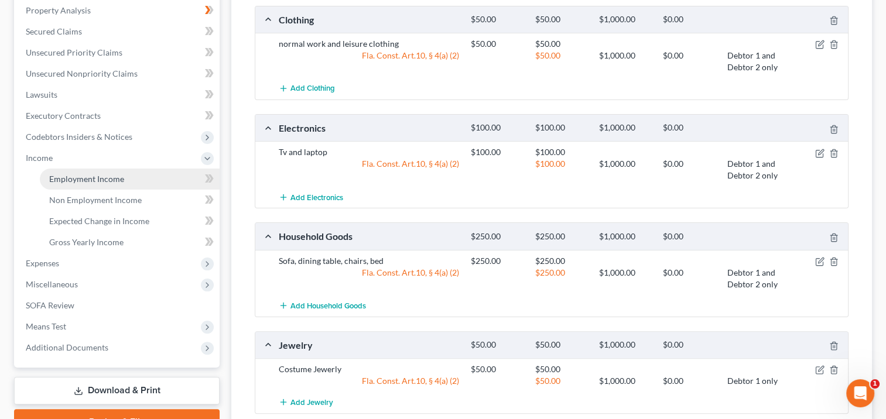
click at [170, 187] on link "Employment Income" at bounding box center [130, 179] width 180 height 21
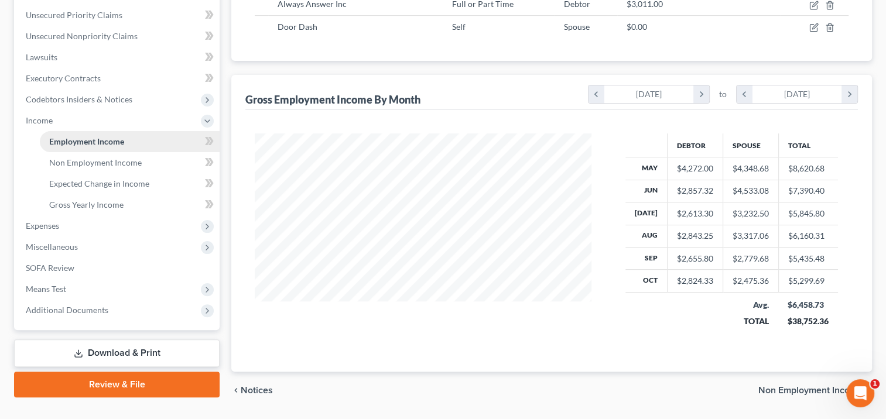
scroll to position [272, 0]
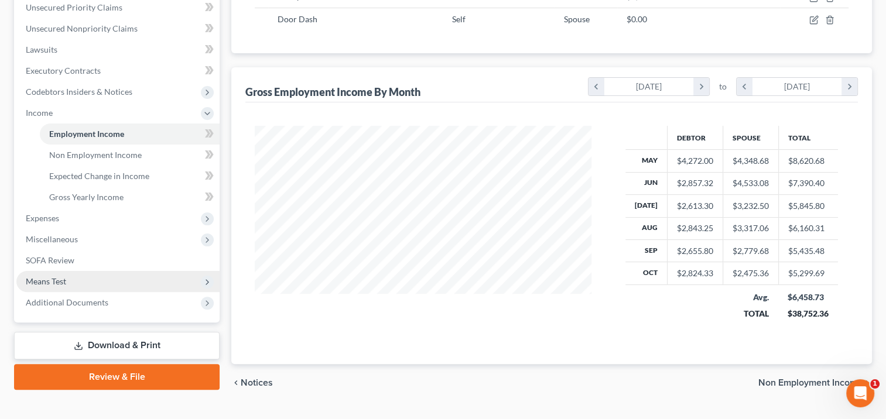
click at [152, 278] on span "Means Test" at bounding box center [117, 281] width 203 height 21
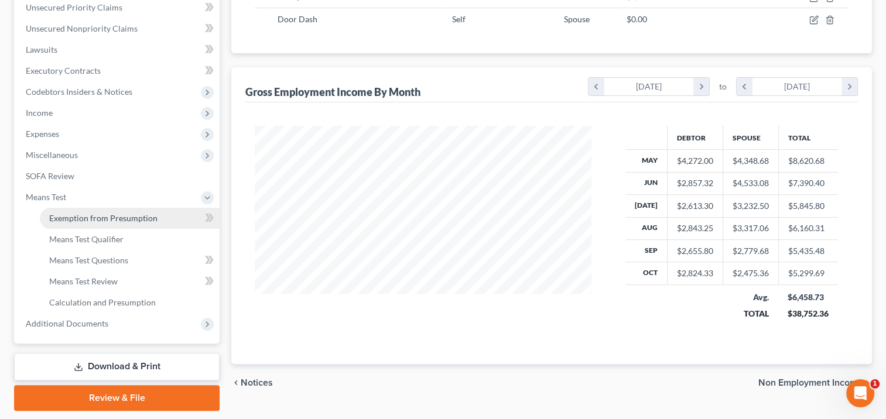
click at [169, 217] on link "Exemption from Presumption" at bounding box center [130, 218] width 180 height 21
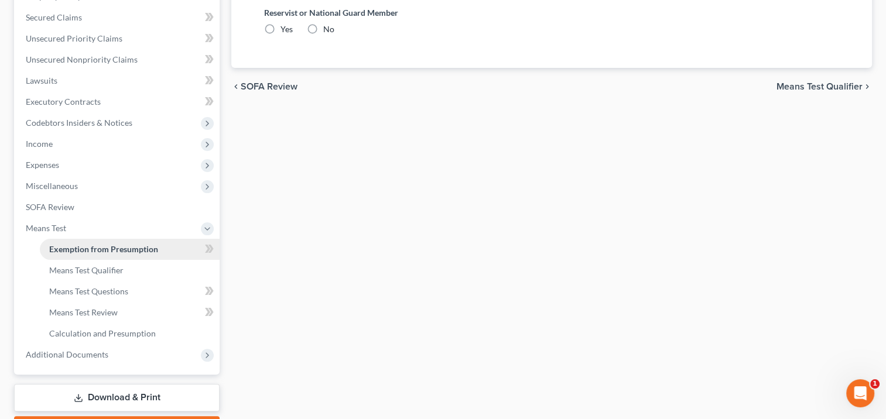
radio input "true"
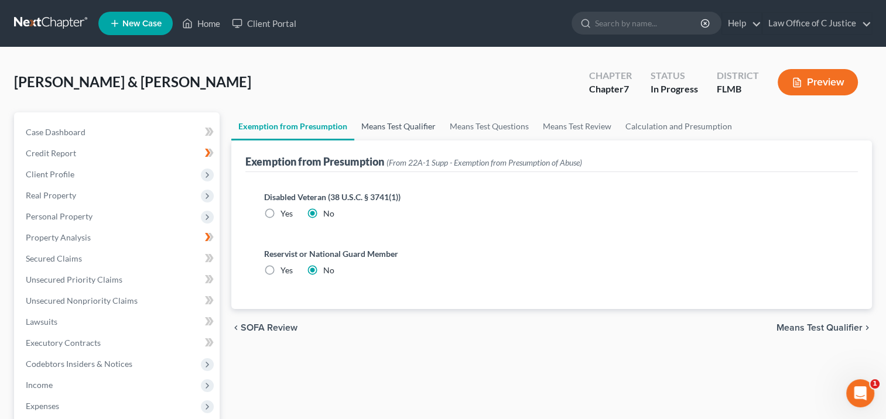
click at [420, 125] on link "Means Test Qualifier" at bounding box center [398, 126] width 88 height 28
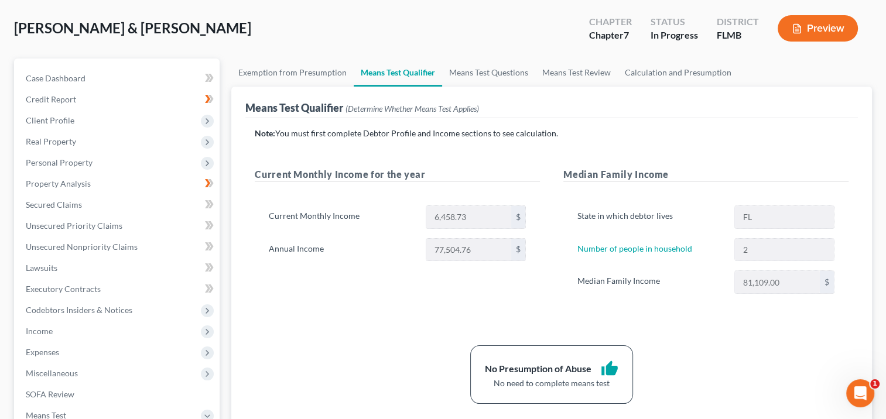
scroll to position [53, 0]
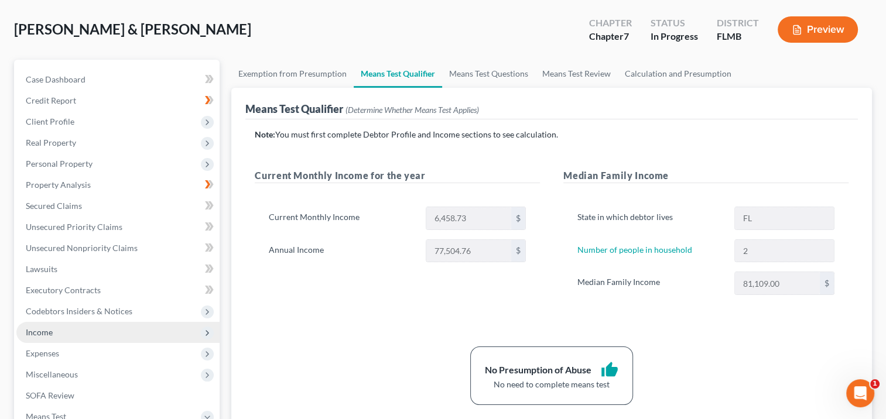
click at [110, 328] on span "Income" at bounding box center [117, 332] width 203 height 21
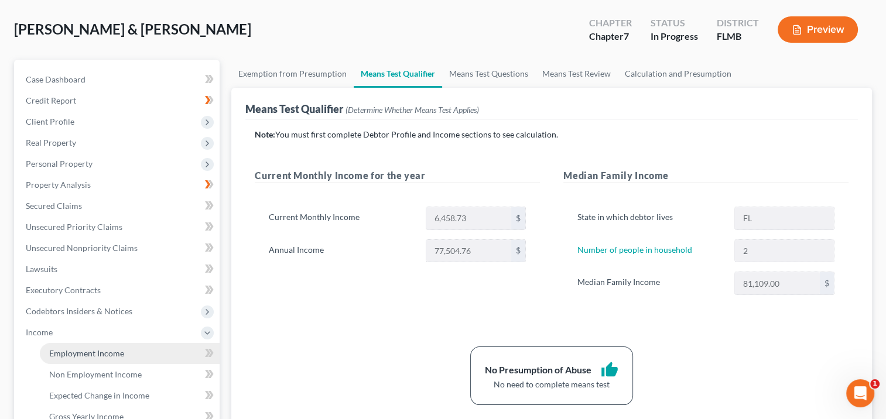
click at [118, 350] on span "Employment Income" at bounding box center [86, 354] width 75 height 10
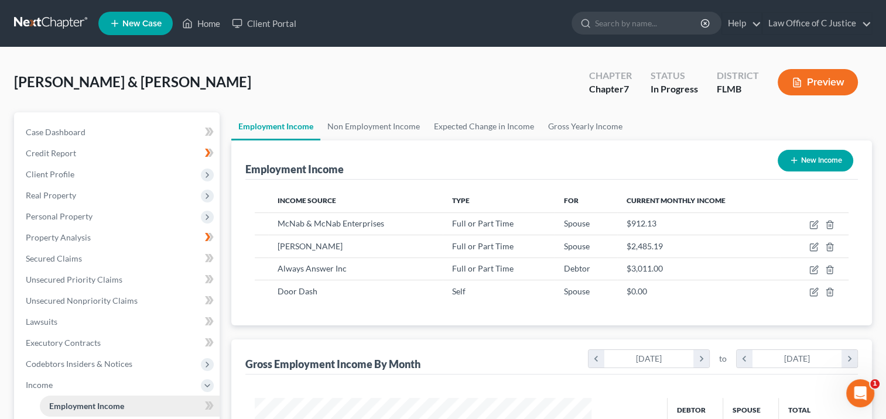
scroll to position [209, 360]
